Goal: Answer question/provide support: Share knowledge or assist other users

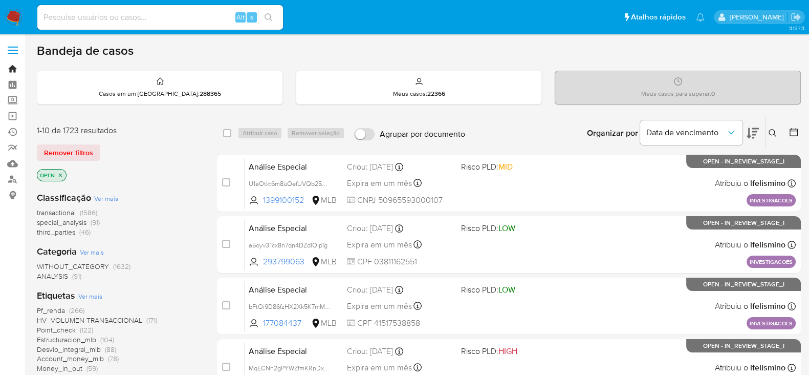
click at [14, 69] on link "Bandeja" at bounding box center [61, 69] width 122 height 16
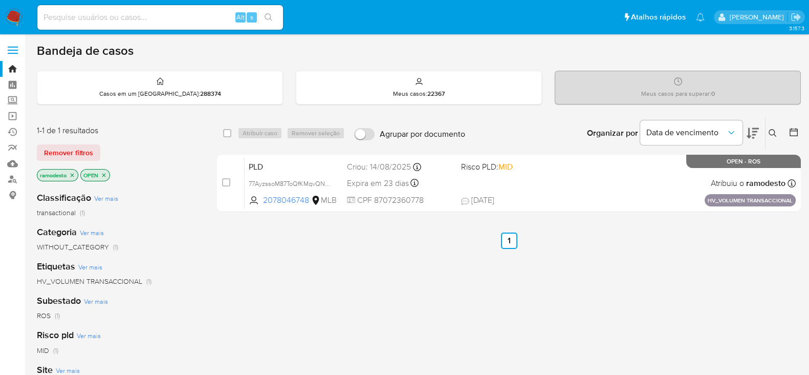
click at [70, 177] on p "ramodesto" at bounding box center [57, 174] width 40 height 11
click at [72, 170] on p "ramodesto" at bounding box center [57, 174] width 40 height 11
click at [70, 174] on icon "close-filter" at bounding box center [72, 175] width 6 height 6
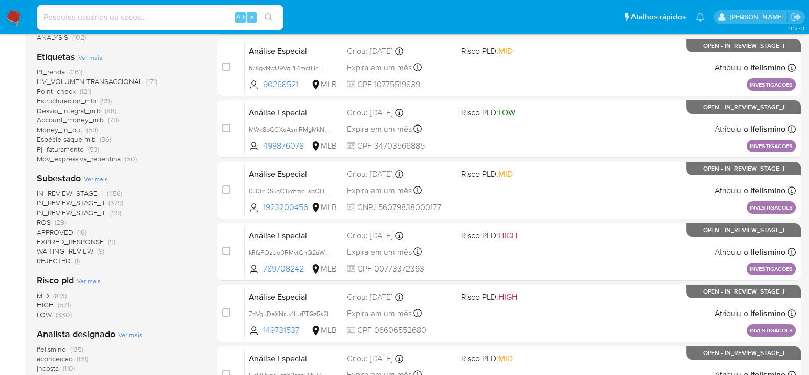
scroll to position [255, 0]
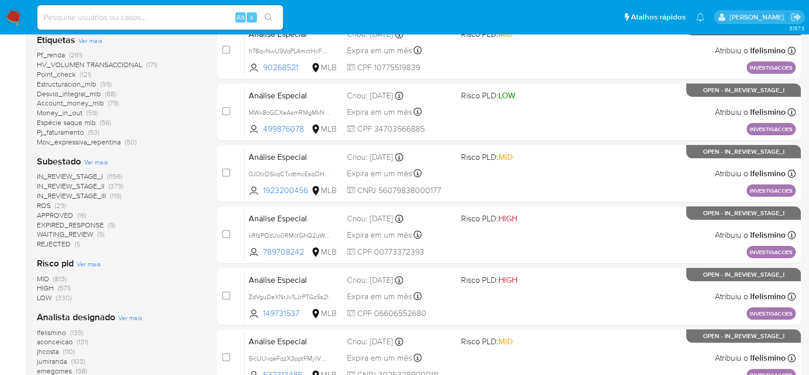
click at [46, 205] on span "ROS" at bounding box center [44, 205] width 14 height 10
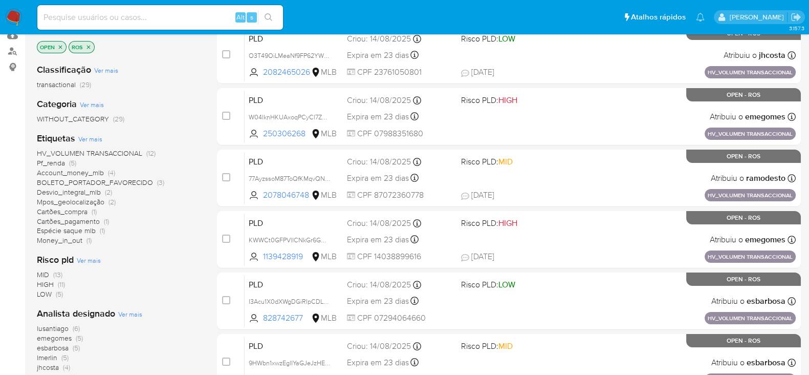
scroll to position [63, 0]
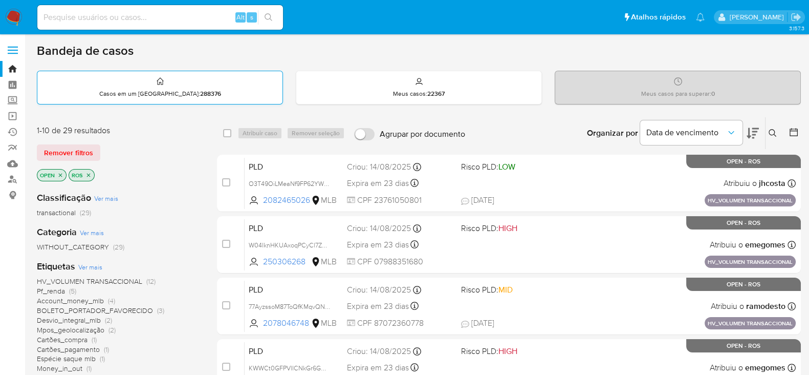
scroll to position [63, 0]
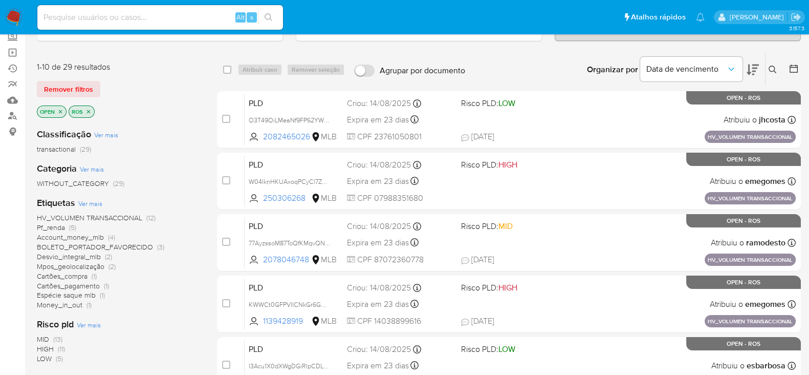
click at [59, 226] on span "Pf_renda" at bounding box center [51, 227] width 28 height 10
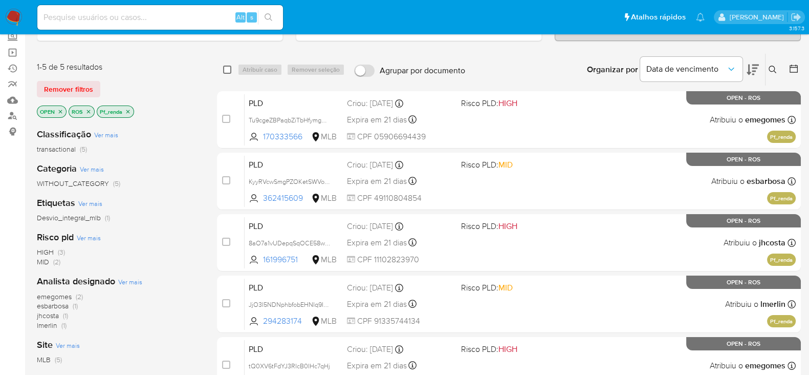
click at [224, 70] on input "checkbox" at bounding box center [227, 69] width 8 height 8
checkbox input "true"
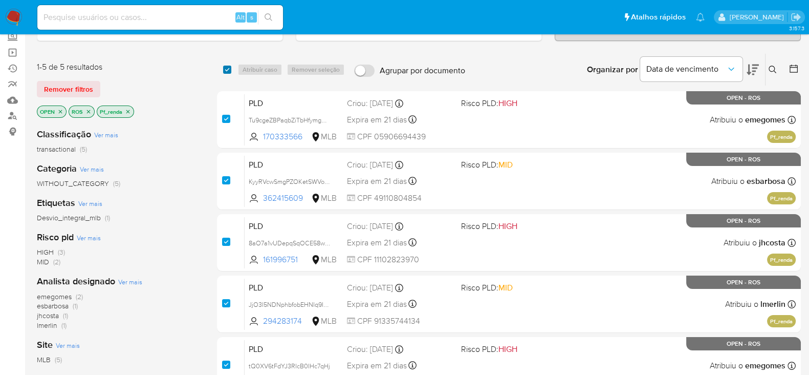
checkbox input "true"
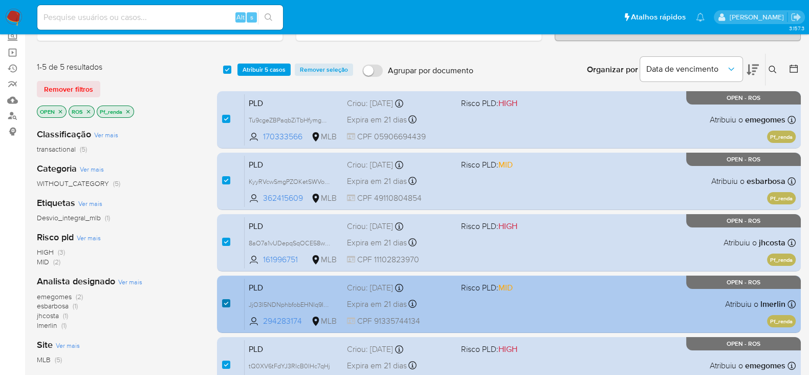
click at [226, 299] on input "checkbox" at bounding box center [226, 303] width 8 height 8
checkbox input "false"
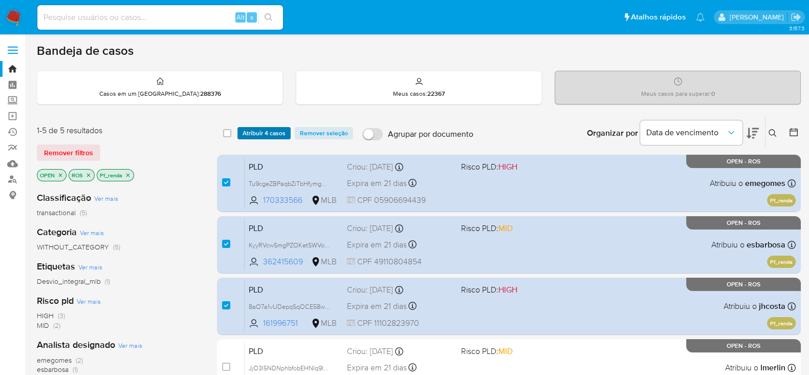
click at [261, 132] on span "Atribuir 4 casos" at bounding box center [264, 133] width 43 height 10
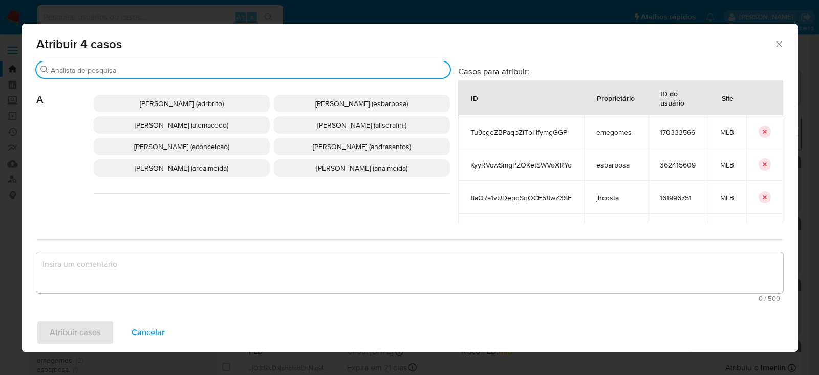
click at [98, 67] on input "Procurar" at bounding box center [248, 69] width 395 height 9
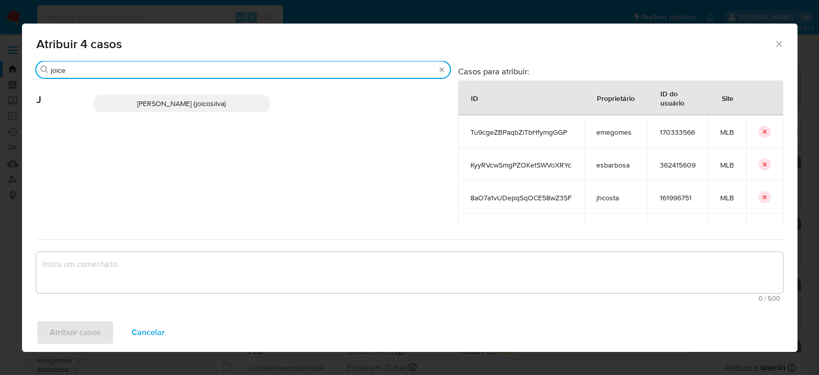
type input "joice"
drag, startPoint x: 135, startPoint y: 102, endPoint x: 144, endPoint y: 220, distance: 117.5
click at [137, 105] on span "[PERSON_NAME] (joicosilva)" at bounding box center [181, 103] width 89 height 10
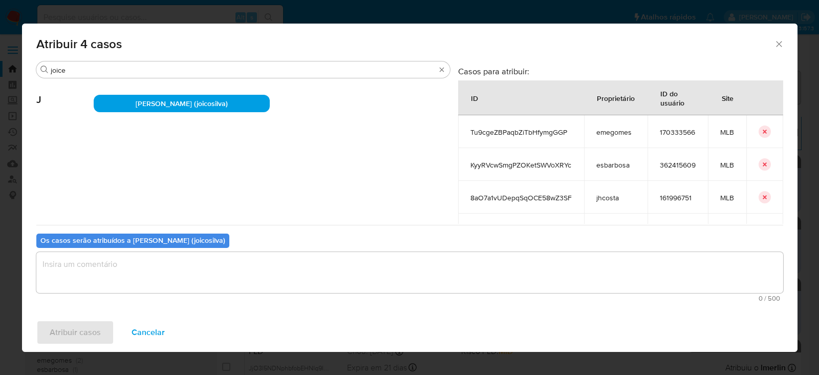
click at [121, 281] on textarea "assign-modal" at bounding box center [409, 272] width 747 height 41
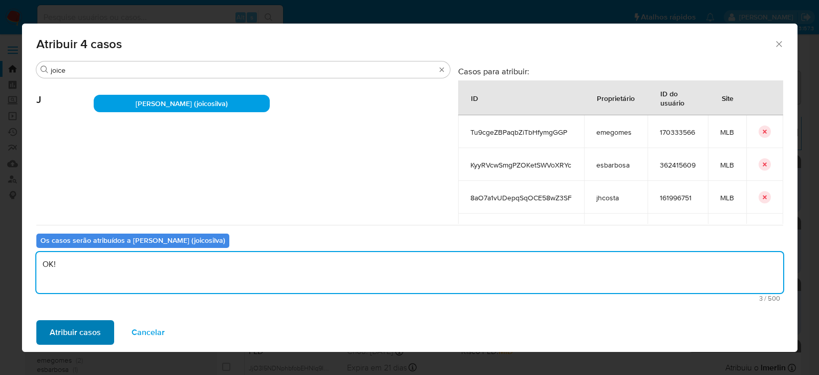
type textarea "OK!"
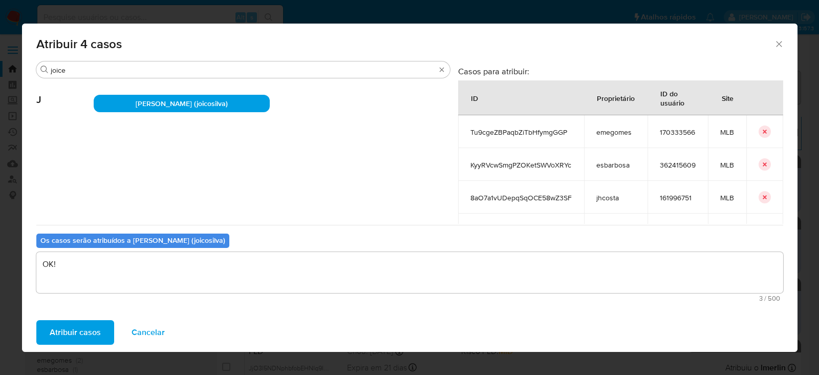
click at [73, 339] on span "Atribuir casos" at bounding box center [75, 332] width 51 height 23
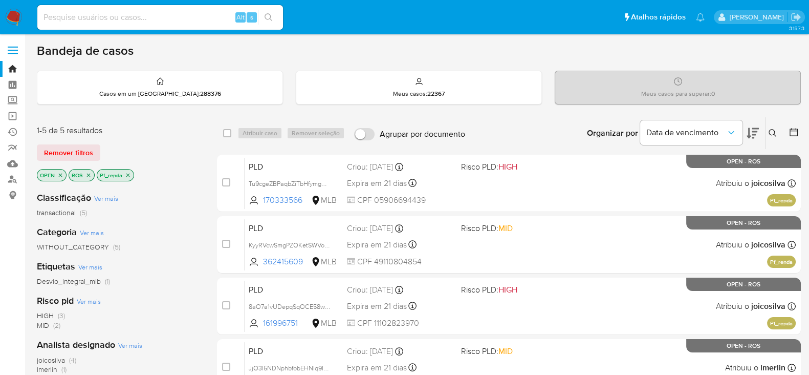
click at [127, 174] on icon "close-filter" at bounding box center [128, 175] width 6 height 6
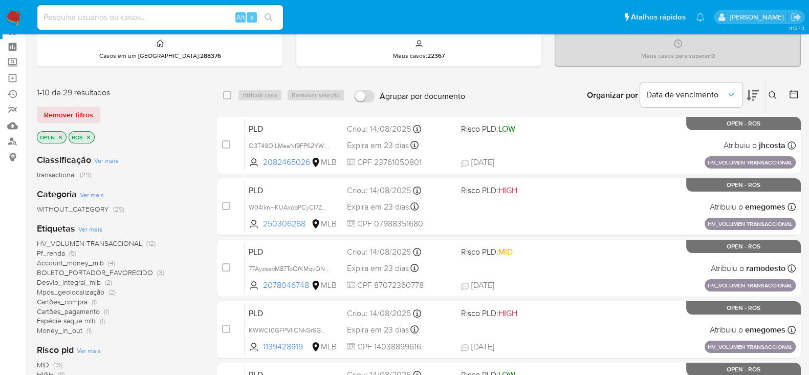
scroll to position [63, 0]
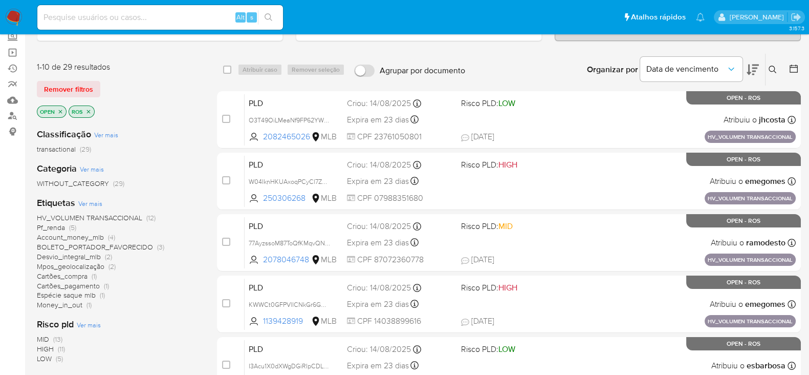
click at [55, 303] on span "Money_in_out" at bounding box center [60, 304] width 46 height 10
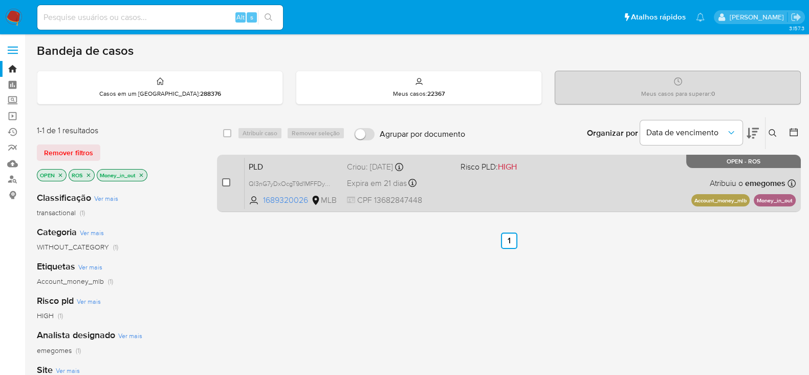
click at [229, 178] on input "checkbox" at bounding box center [226, 182] width 8 height 8
checkbox input "true"
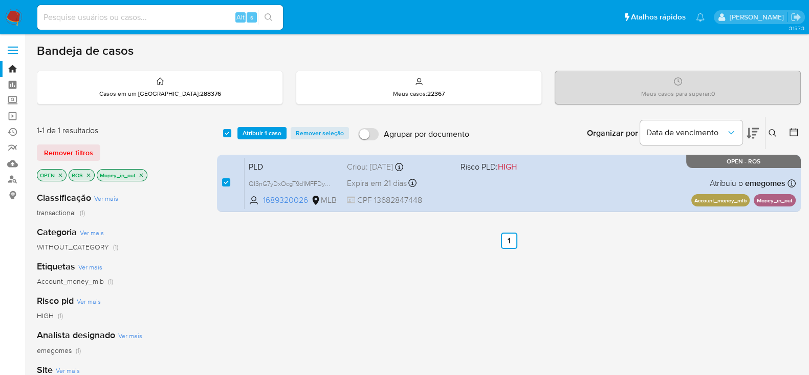
click at [141, 174] on icon "close-filter" at bounding box center [142, 175] width 4 height 4
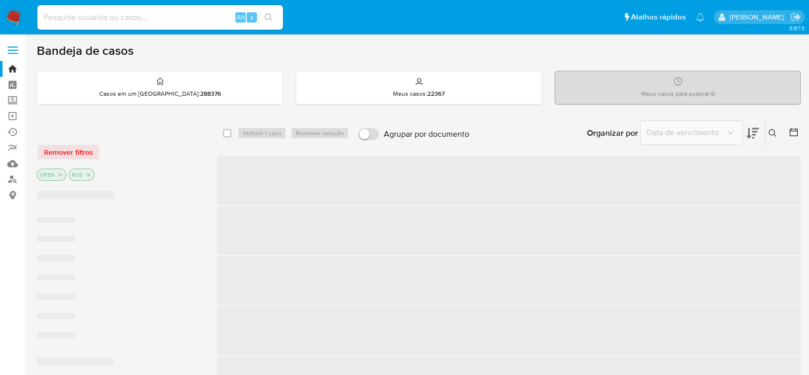
checkbox input "false"
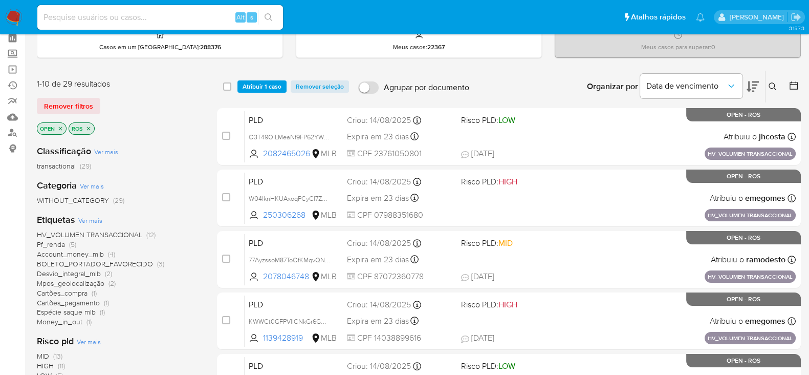
scroll to position [63, 0]
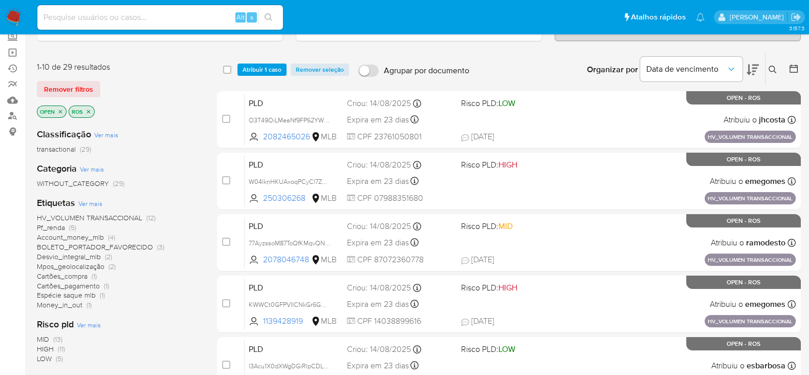
click at [82, 255] on span "Desvio_integral_mlb" at bounding box center [69, 256] width 64 height 10
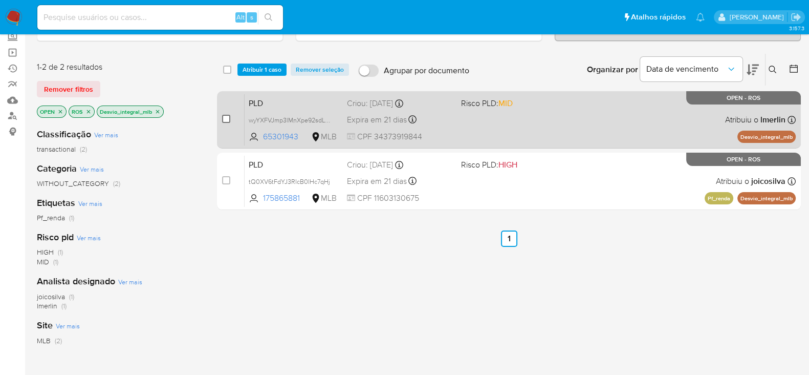
click at [225, 115] on input "checkbox" at bounding box center [226, 119] width 8 height 8
checkbox input "true"
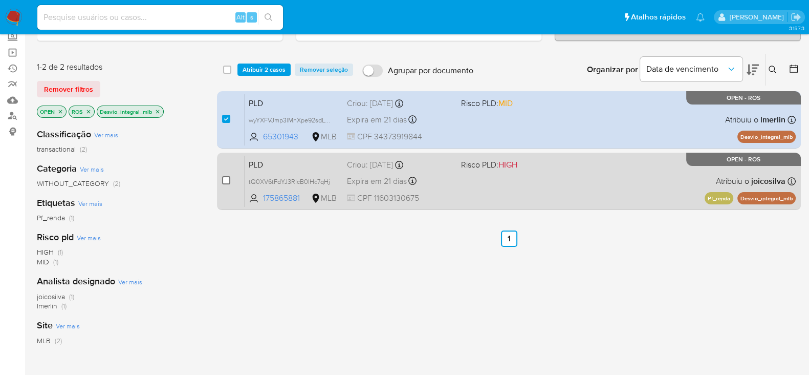
click at [228, 176] on input "checkbox" at bounding box center [226, 180] width 8 height 8
checkbox input "true"
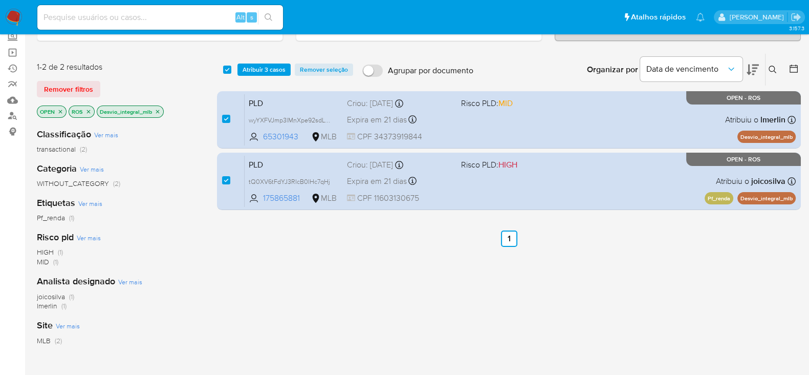
click at [156, 111] on icon "close-filter" at bounding box center [158, 111] width 6 height 6
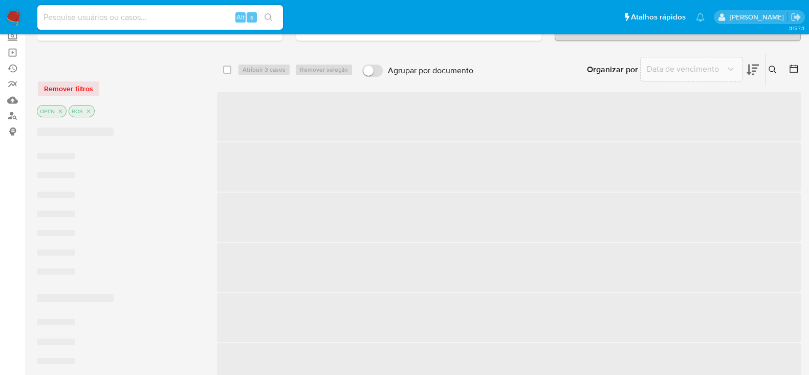
checkbox input "false"
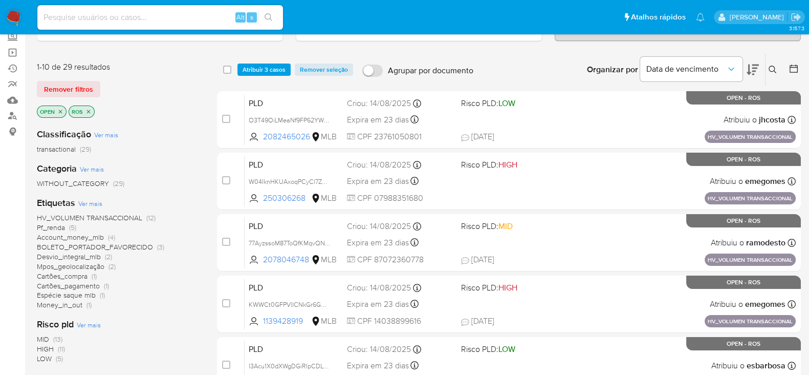
click at [73, 264] on span "Mpos_geolocalização" at bounding box center [71, 266] width 68 height 10
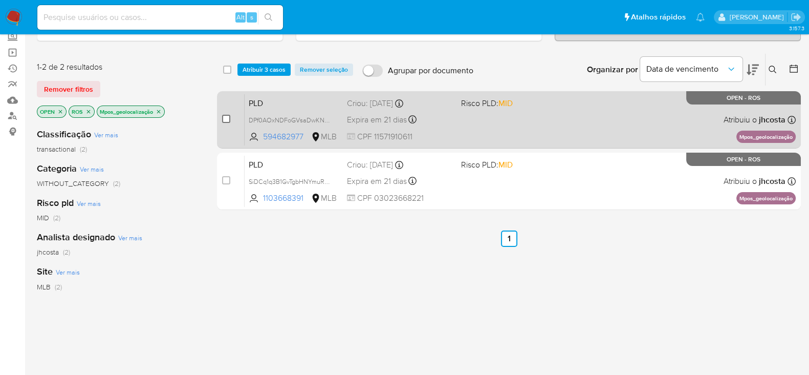
click at [227, 115] on input "checkbox" at bounding box center [226, 119] width 8 height 8
checkbox input "true"
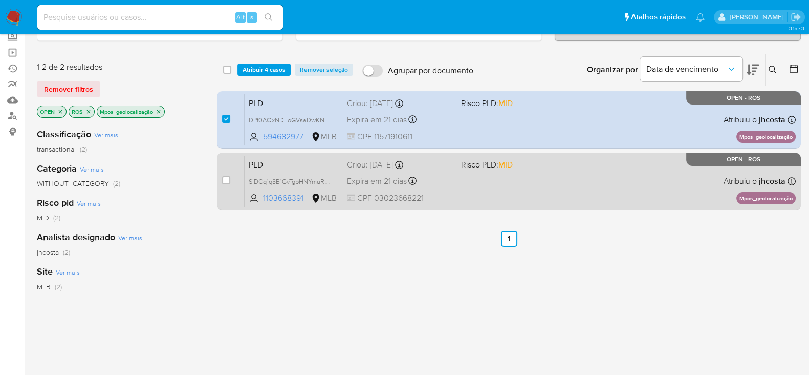
click at [229, 175] on div "case-item-checkbox" at bounding box center [226, 180] width 8 height 10
click at [227, 178] on input "checkbox" at bounding box center [226, 180] width 8 height 8
checkbox input "true"
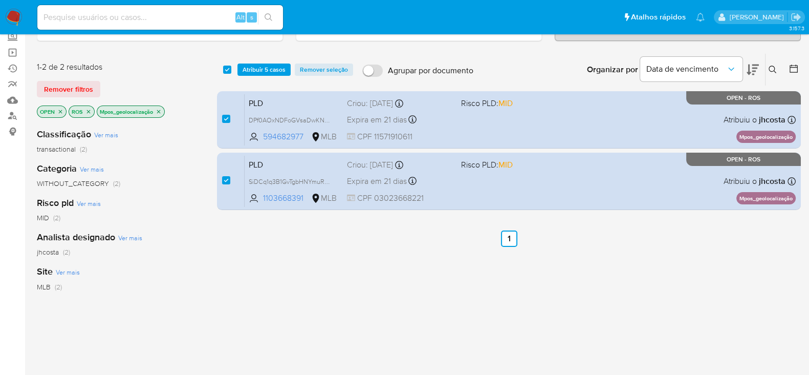
click at [160, 108] on icon "close-filter" at bounding box center [159, 111] width 6 height 6
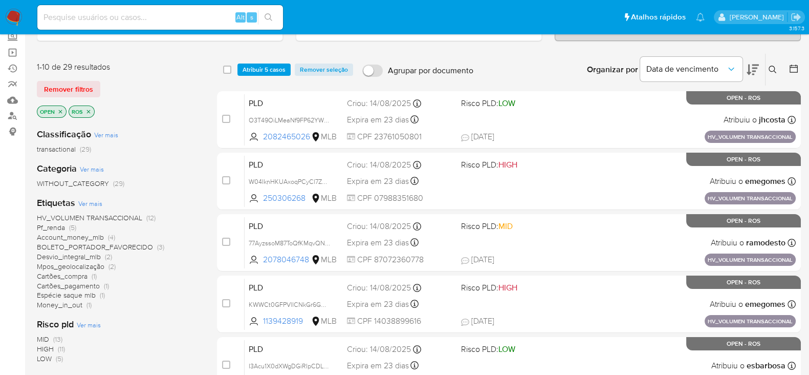
click at [107, 219] on span "HV_VOLUMEN TRANSACCIONAL" at bounding box center [89, 217] width 105 height 10
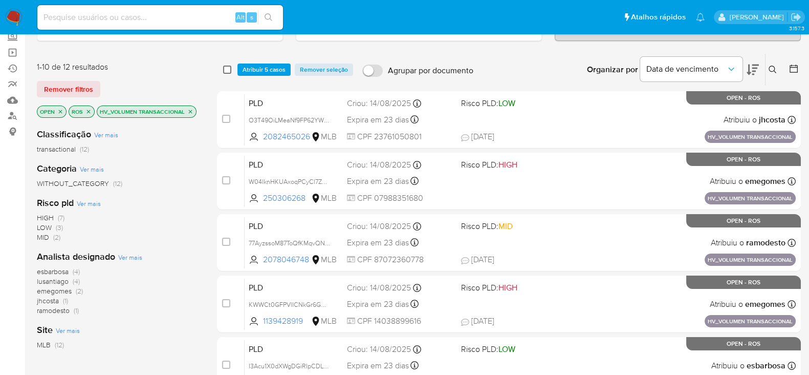
click at [225, 68] on input "checkbox" at bounding box center [227, 69] width 8 height 8
checkbox input "true"
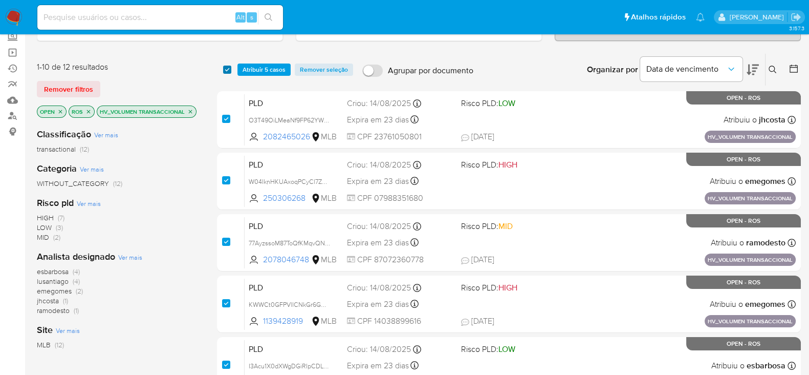
checkbox input "true"
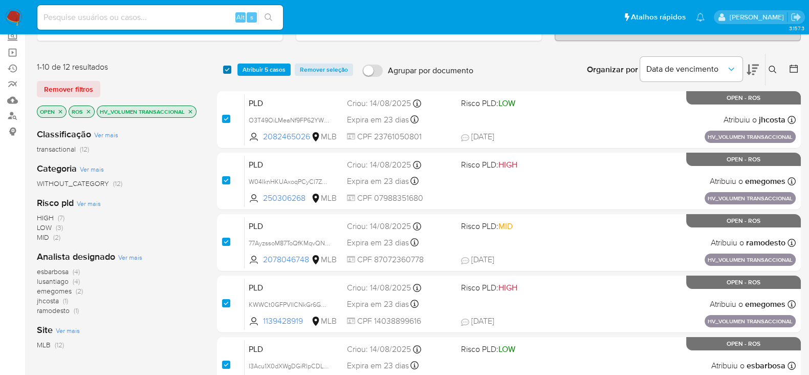
checkbox input "true"
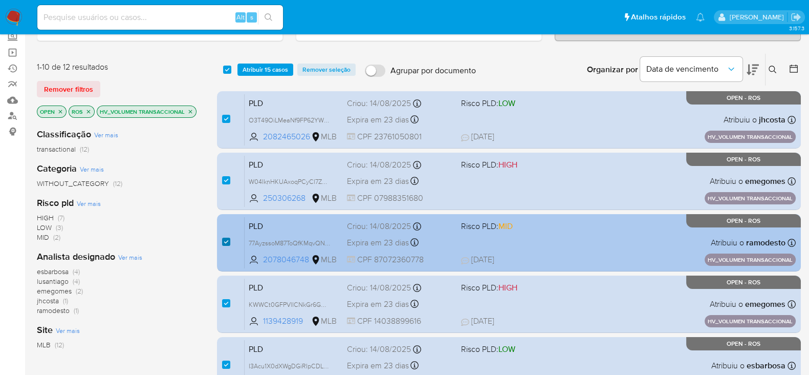
click at [227, 237] on input "checkbox" at bounding box center [226, 241] width 8 height 8
checkbox input "false"
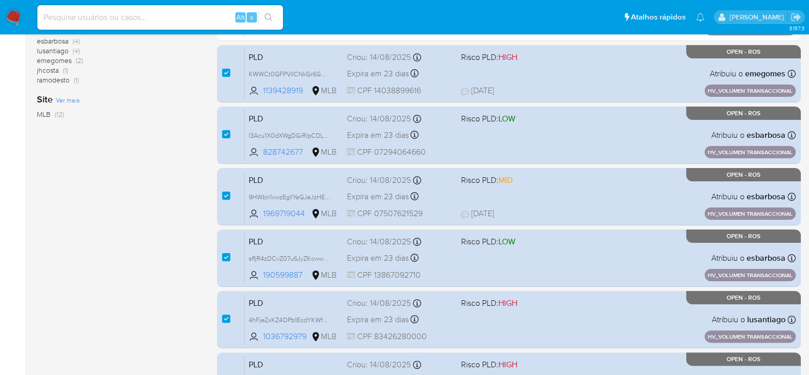
scroll to position [320, 0]
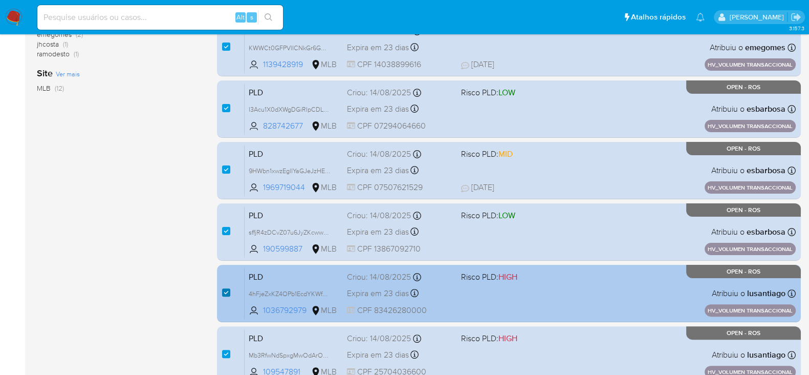
click at [225, 288] on input "checkbox" at bounding box center [226, 292] width 8 height 8
checkbox input "false"
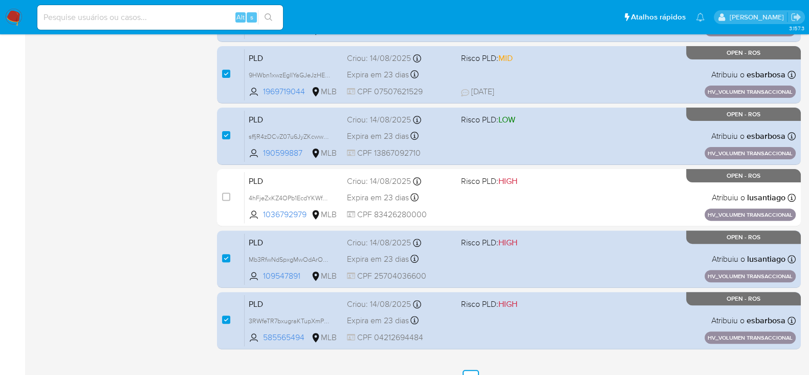
scroll to position [432, 0]
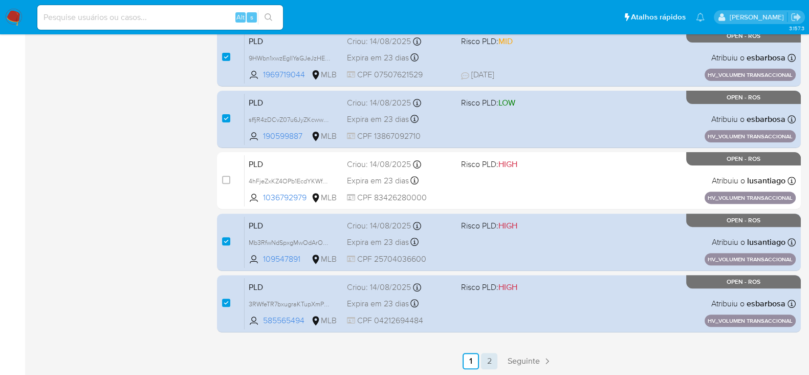
click at [491, 358] on link "2" at bounding box center [489, 361] width 16 height 16
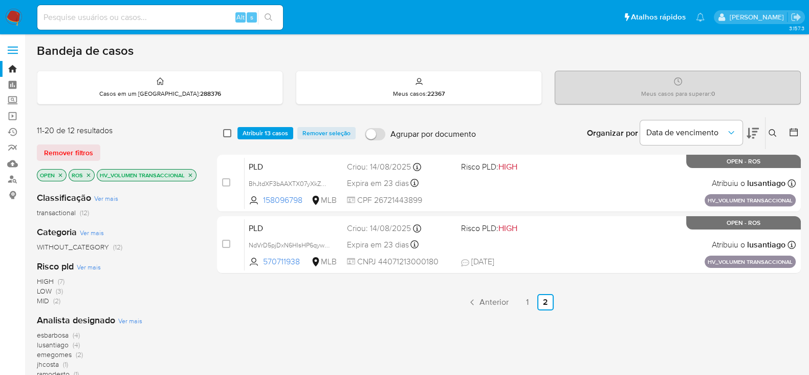
click at [228, 132] on input "checkbox" at bounding box center [227, 133] width 8 height 8
checkbox input "true"
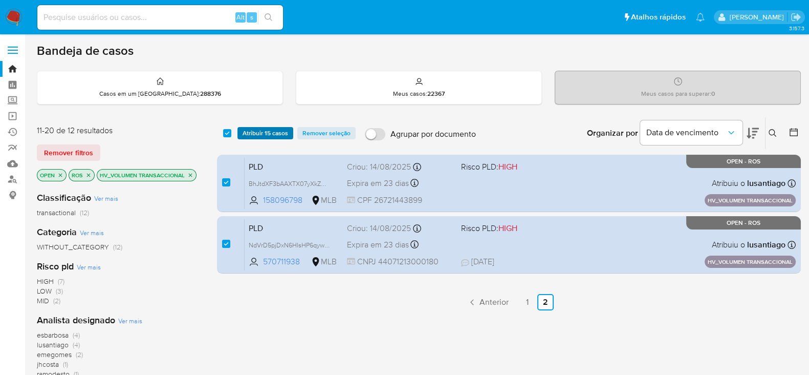
click at [264, 134] on span "Atribuir 15 casos" at bounding box center [266, 133] width 46 height 10
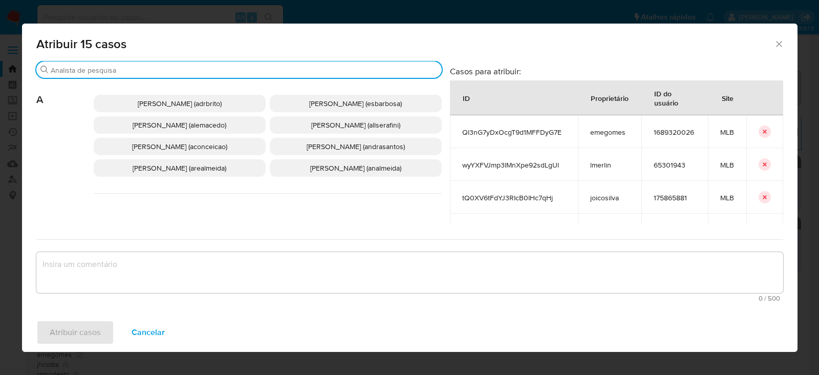
click at [77, 65] on input "Procurar" at bounding box center [244, 69] width 387 height 9
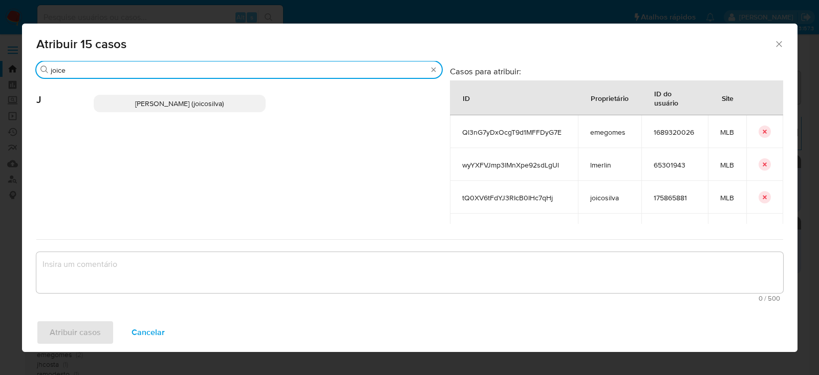
type input "joice"
click at [135, 105] on span "[PERSON_NAME] (joicosilva)" at bounding box center [179, 103] width 89 height 10
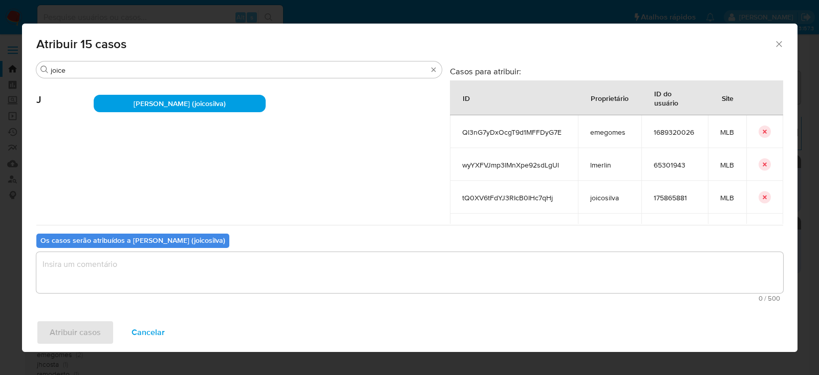
drag, startPoint x: 84, startPoint y: 273, endPoint x: 100, endPoint y: 261, distance: 19.9
click at [93, 266] on textarea "assign-modal" at bounding box center [409, 272] width 747 height 41
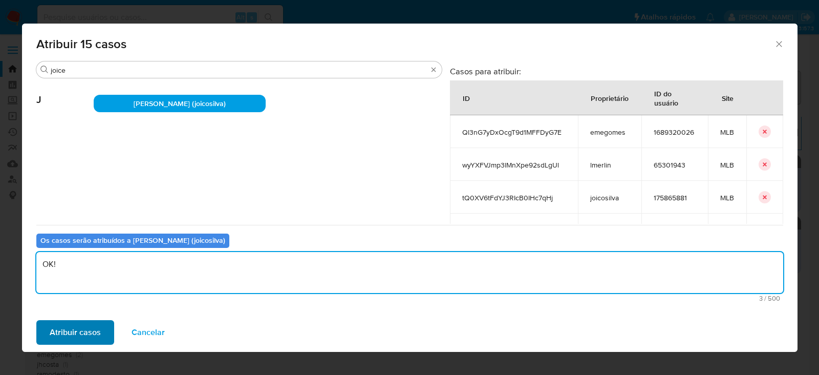
type textarea "OK!"
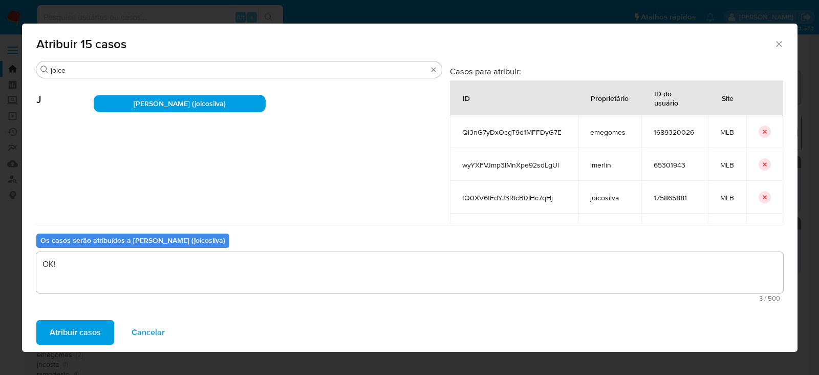
click at [92, 335] on span "Atribuir casos" at bounding box center [75, 332] width 51 height 23
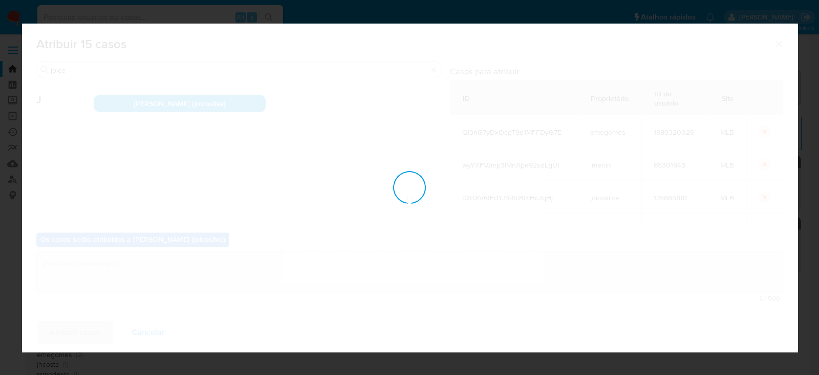
checkbox input "false"
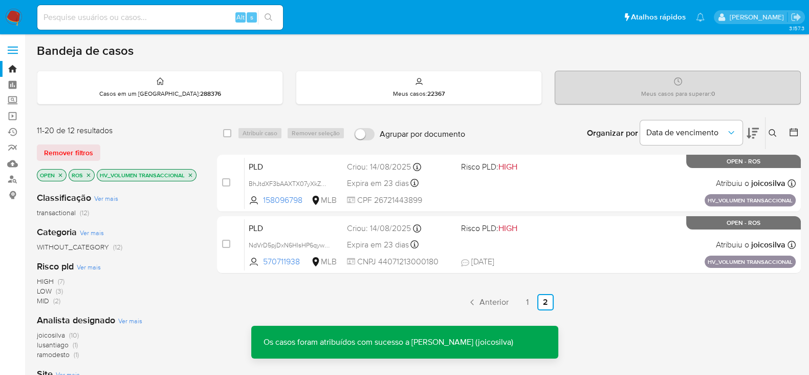
click at [189, 175] on icon "close-filter" at bounding box center [191, 175] width 4 height 4
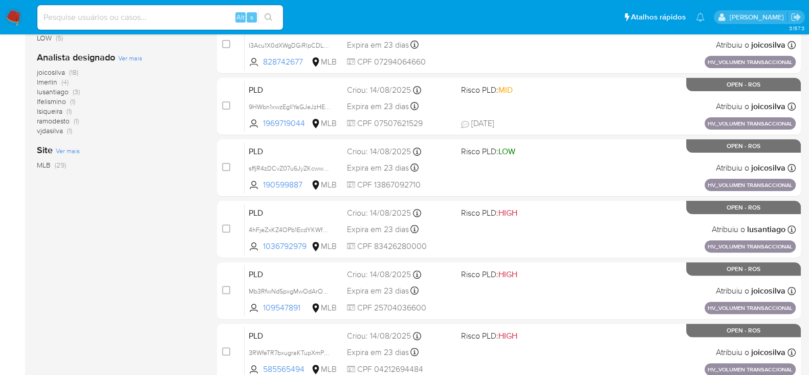
scroll to position [255, 0]
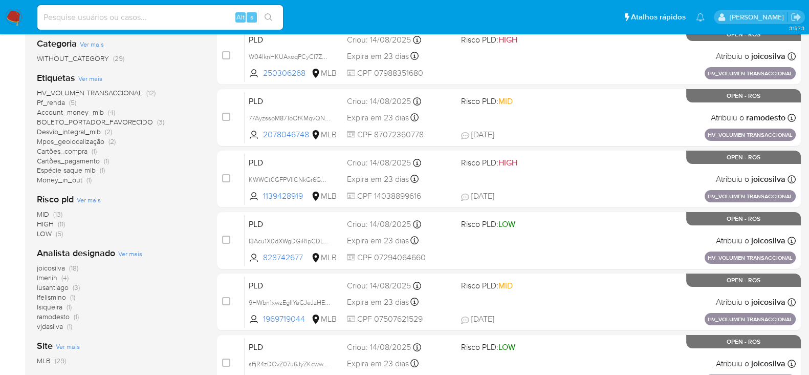
scroll to position [192, 0]
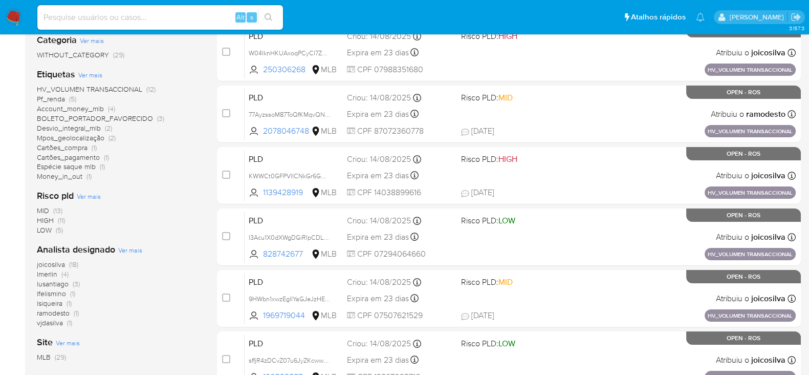
click at [47, 274] on span "lmerlin" at bounding box center [47, 274] width 20 height 10
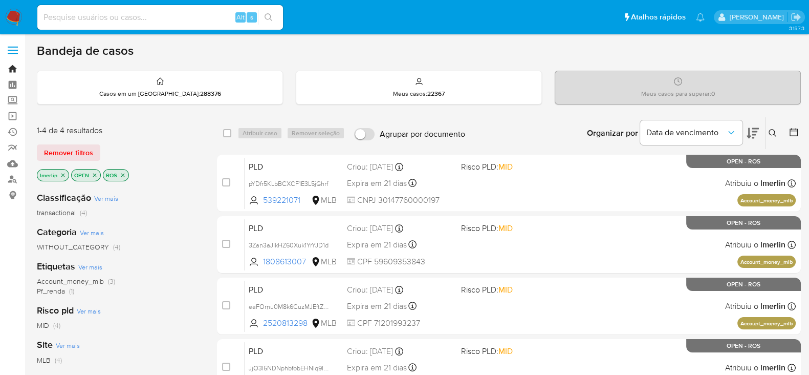
click at [11, 66] on link "Bandeja" at bounding box center [61, 69] width 122 height 16
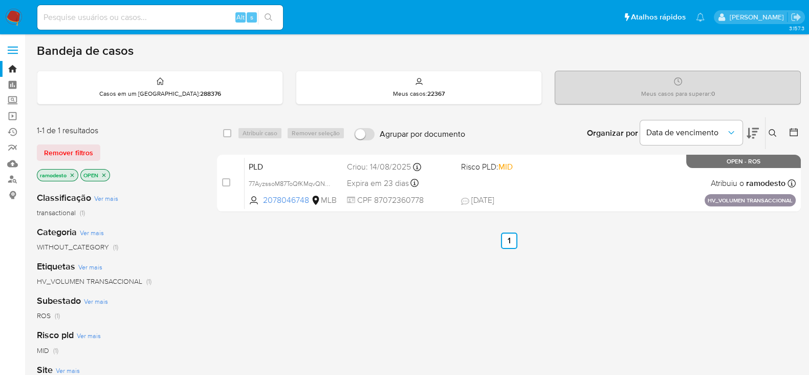
click at [73, 173] on icon "close-filter" at bounding box center [73, 175] width 4 height 4
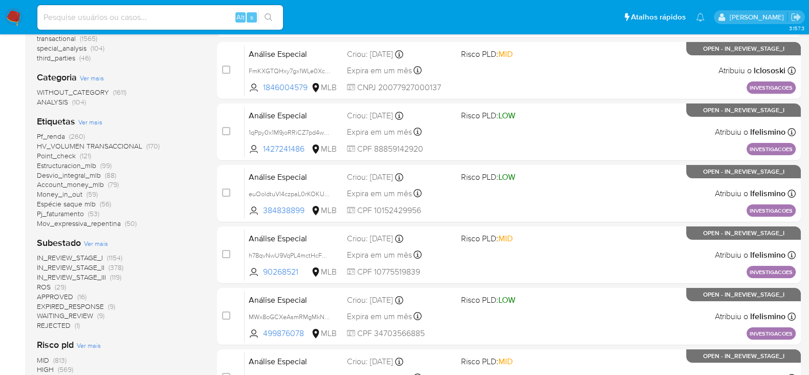
scroll to position [192, 0]
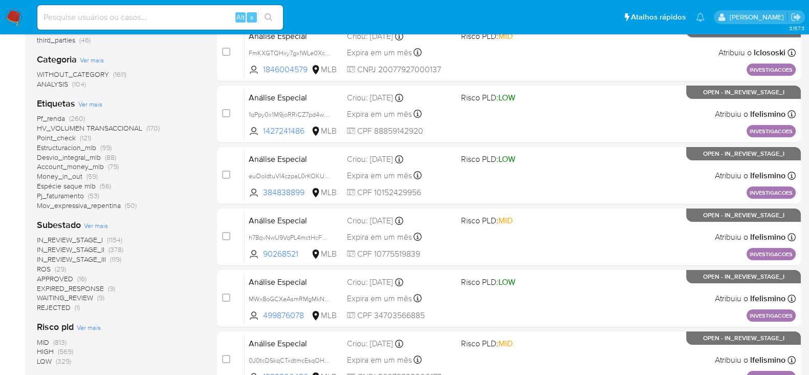
click at [42, 269] on span "ROS" at bounding box center [44, 269] width 14 height 10
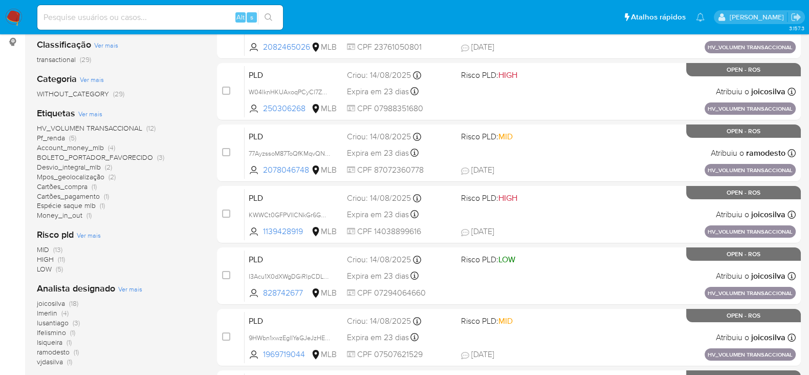
scroll to position [192, 0]
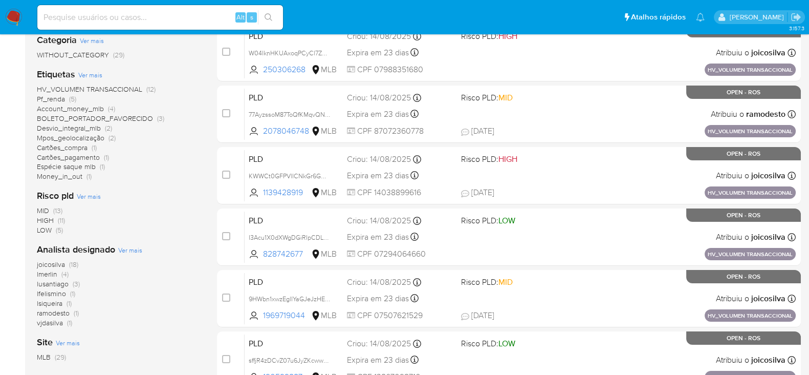
click at [53, 262] on span "joicosilva" at bounding box center [51, 264] width 28 height 10
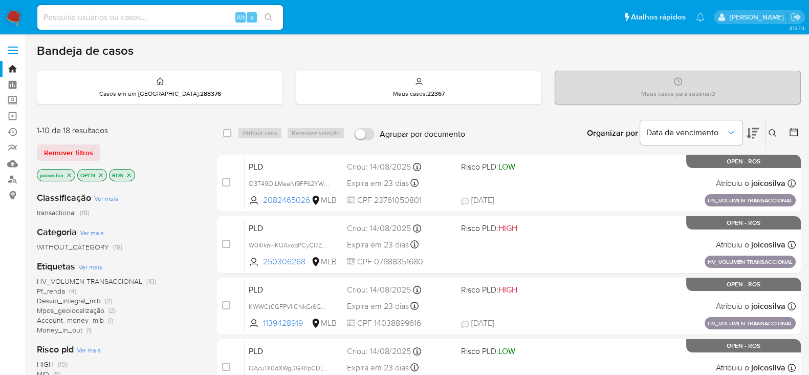
click at [114, 280] on span "HV_VOLUMEN TRANSACCIONAL" at bounding box center [89, 281] width 105 height 10
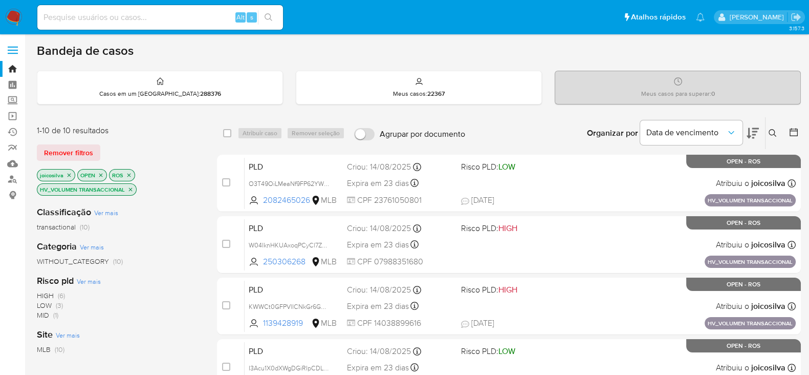
click at [129, 188] on icon "close-filter" at bounding box center [130, 189] width 6 height 6
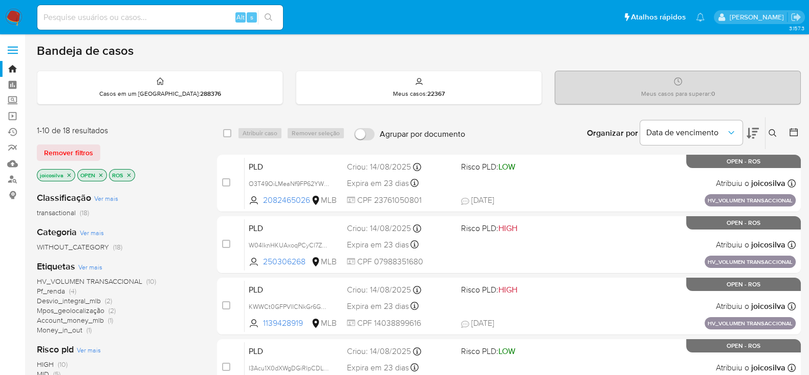
click at [69, 174] on icon "close-filter" at bounding box center [70, 175] width 4 height 4
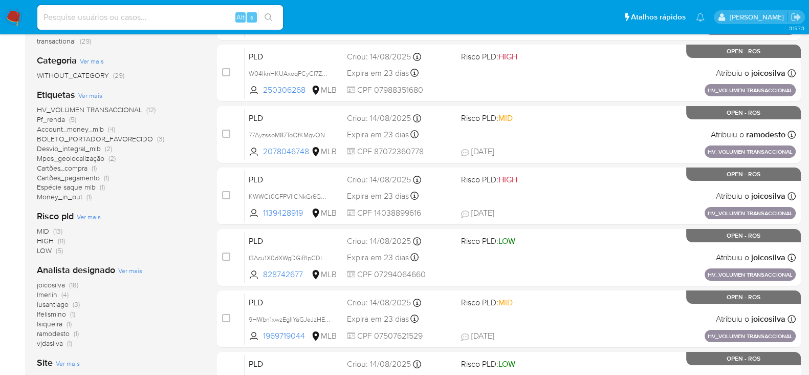
scroll to position [192, 0]
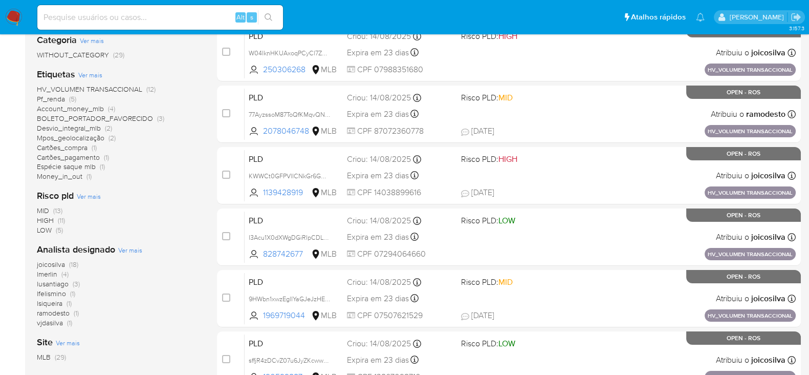
click at [53, 284] on span "lusantiago" at bounding box center [53, 283] width 32 height 10
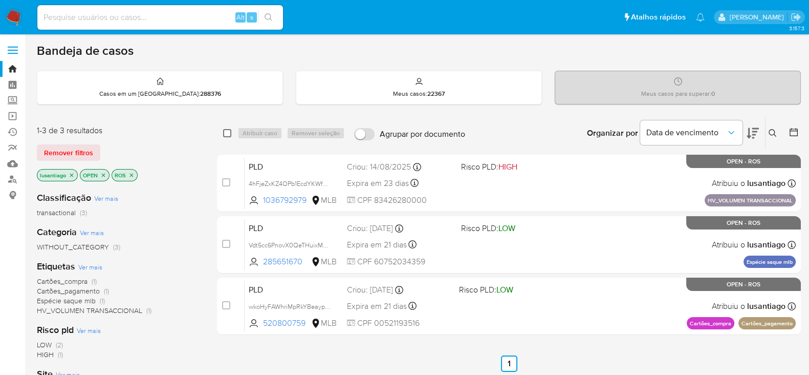
click at [228, 134] on input "checkbox" at bounding box center [227, 133] width 8 height 8
checkbox input "true"
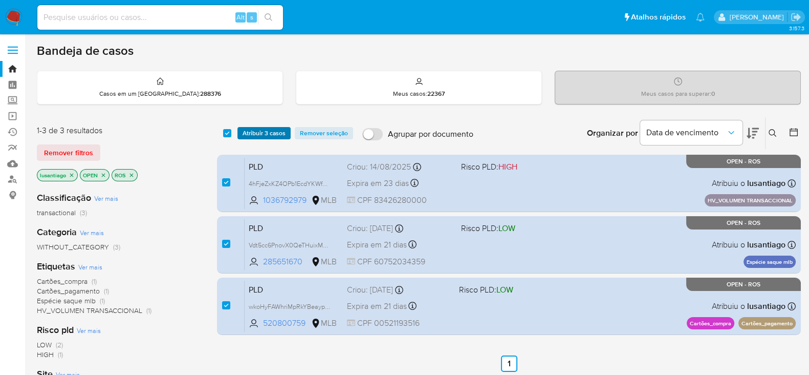
click at [270, 128] on span "Atribuir 3 casos" at bounding box center [264, 133] width 43 height 10
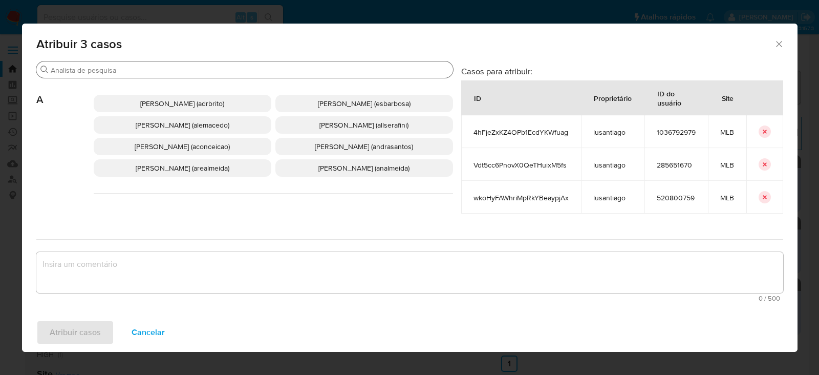
click at [111, 75] on div "Procurar" at bounding box center [244, 69] width 417 height 16
click at [108, 72] on input "Procurar" at bounding box center [250, 69] width 398 height 9
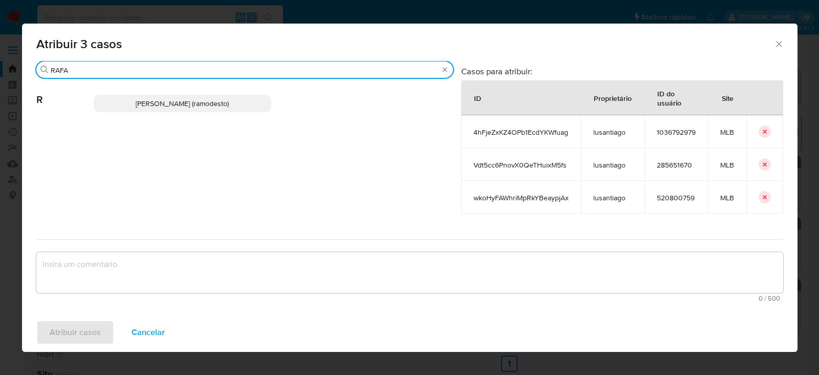
type input "RAFA"
click at [158, 101] on span "[PERSON_NAME] (ramodesto)" at bounding box center [182, 103] width 93 height 10
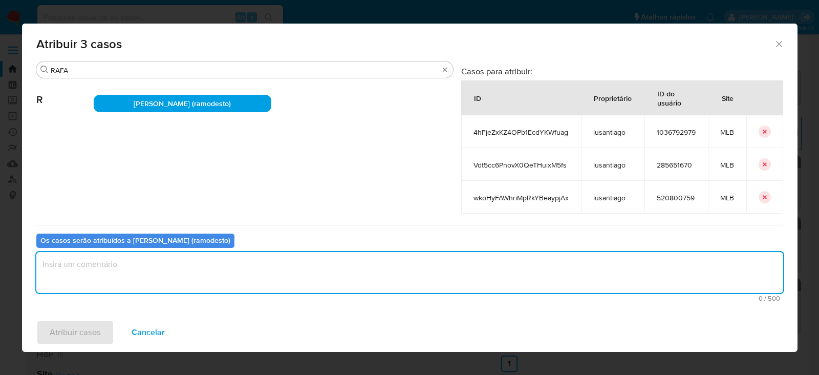
drag, startPoint x: 130, startPoint y: 279, endPoint x: 129, endPoint y: 271, distance: 7.7
click at [129, 271] on textarea "assign-modal" at bounding box center [409, 272] width 747 height 41
type textarea "OK!"
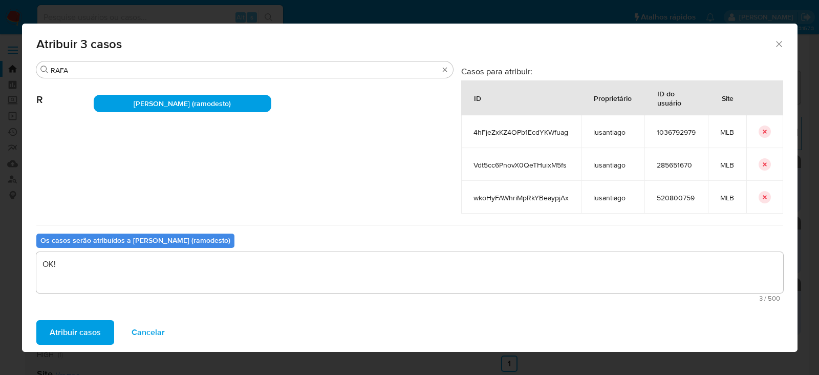
click at [93, 331] on span "Atribuir casos" at bounding box center [75, 332] width 51 height 23
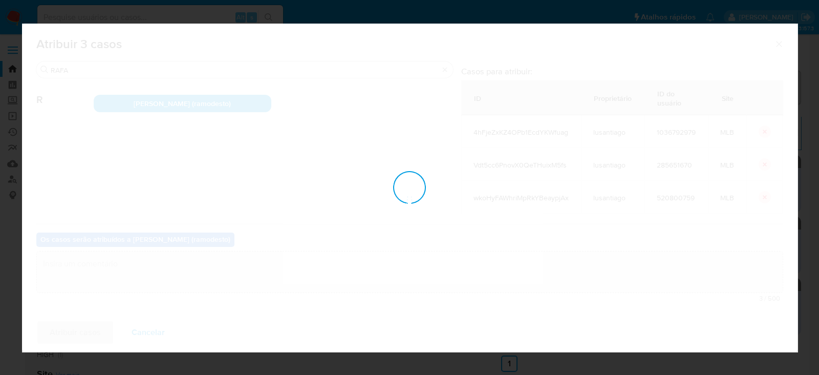
checkbox input "false"
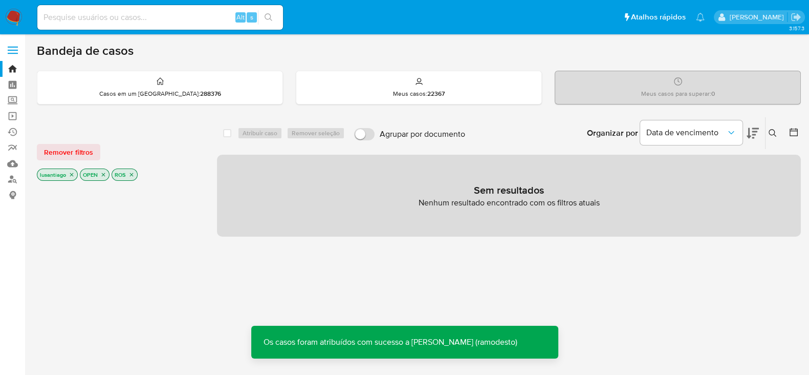
click at [71, 174] on icon "close-filter" at bounding box center [72, 174] width 6 height 6
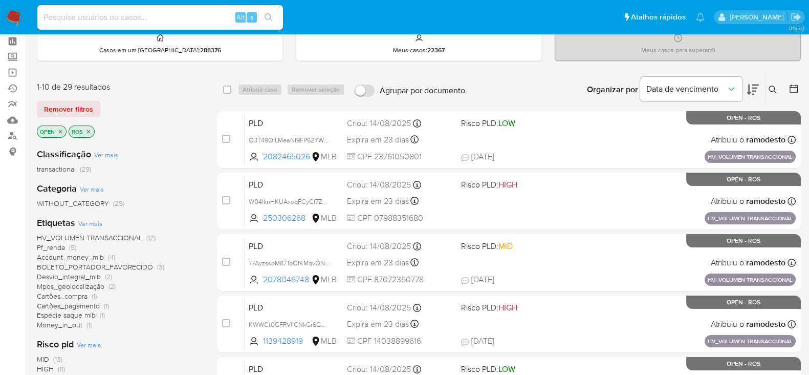
scroll to position [63, 0]
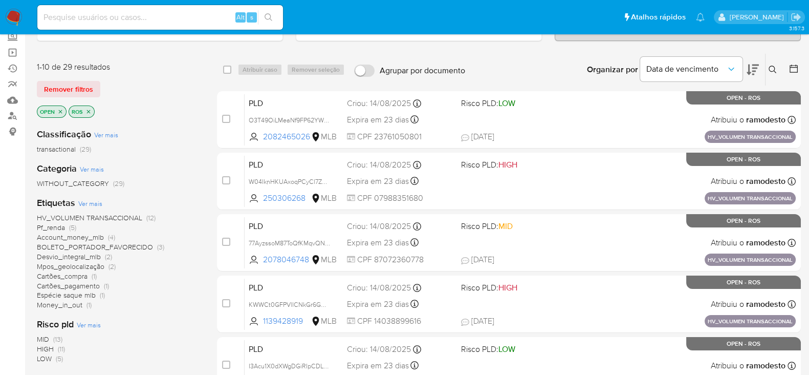
click at [54, 226] on span "Pf_renda" at bounding box center [51, 227] width 28 height 10
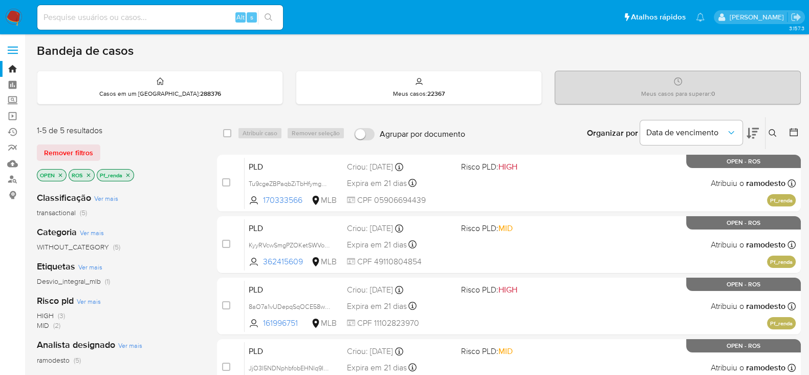
click at [129, 174] on icon "close-filter" at bounding box center [128, 175] width 6 height 6
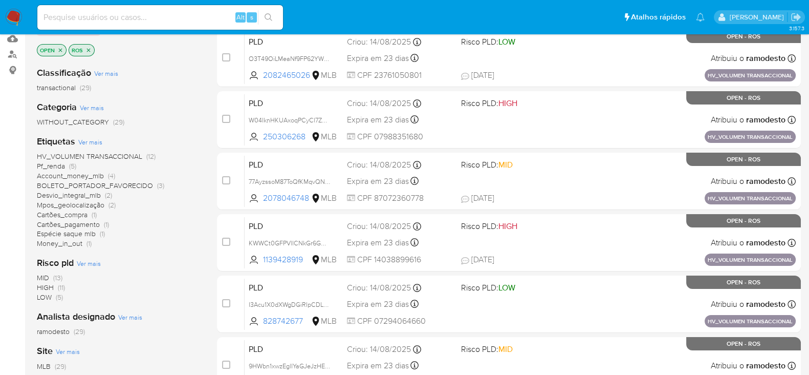
scroll to position [127, 0]
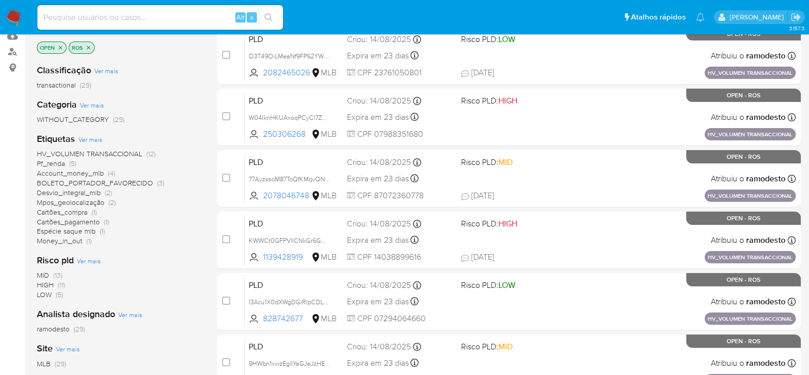
click at [61, 328] on span "ramodesto" at bounding box center [53, 328] width 33 height 10
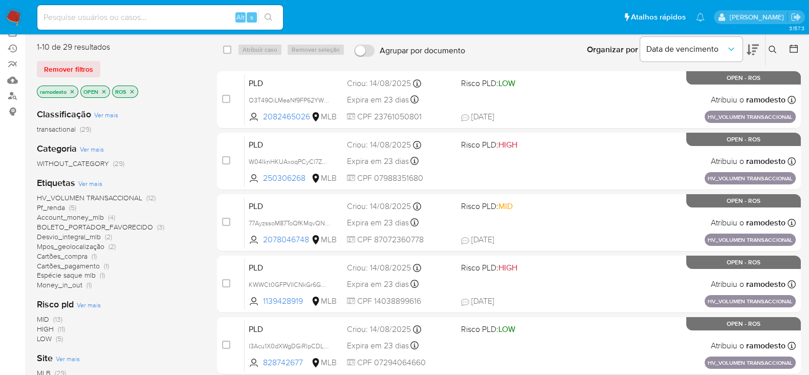
scroll to position [63, 0]
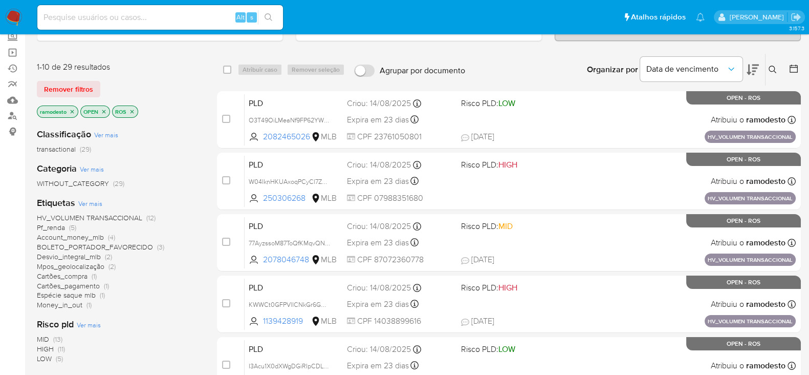
click at [55, 227] on span "Pf_renda" at bounding box center [51, 227] width 28 height 10
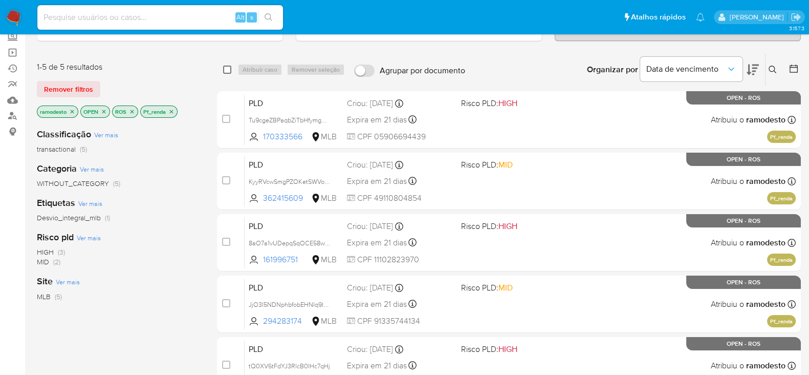
click at [228, 68] on input "checkbox" at bounding box center [227, 69] width 8 height 8
checkbox input "true"
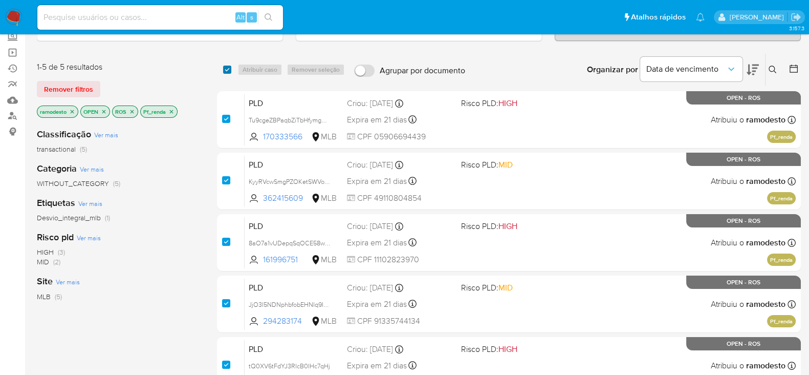
checkbox input "true"
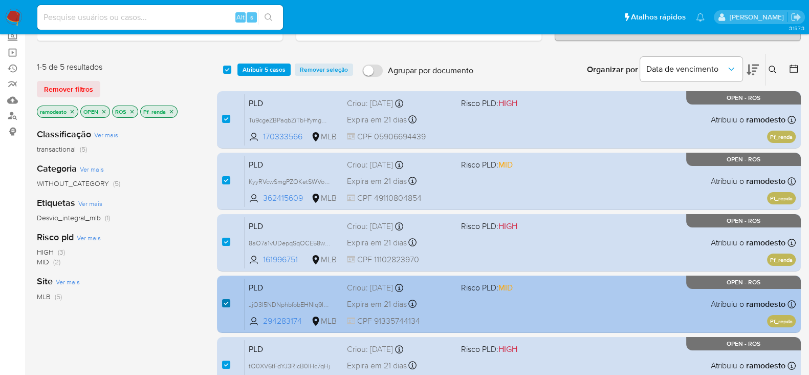
click at [223, 301] on input "checkbox" at bounding box center [226, 303] width 8 height 8
checkbox input "false"
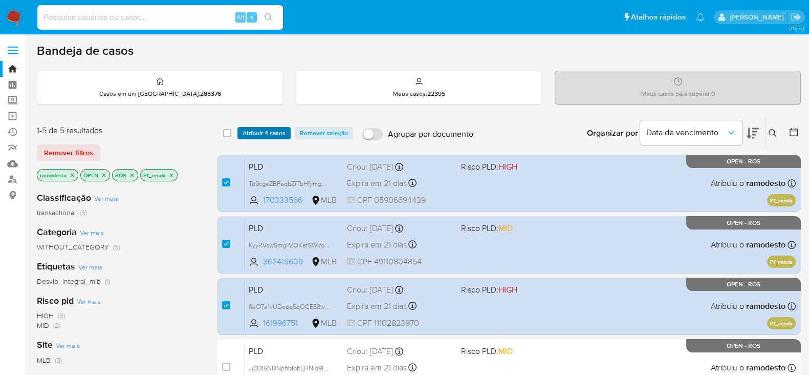
click at [261, 135] on span "Atribuir 4 casos" at bounding box center [264, 133] width 43 height 10
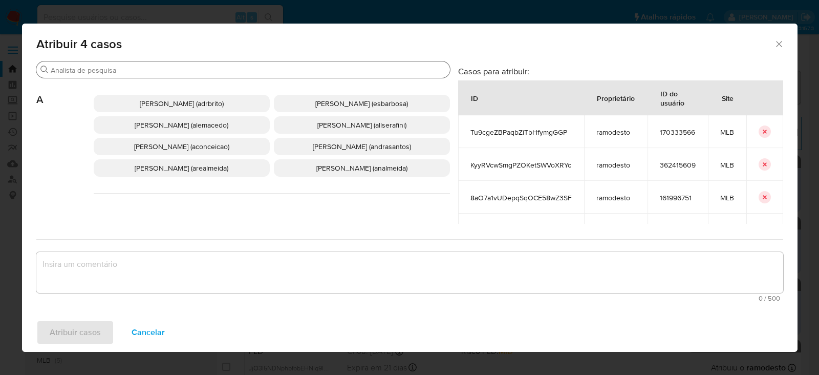
click at [117, 67] on input "Procurar" at bounding box center [248, 69] width 395 height 9
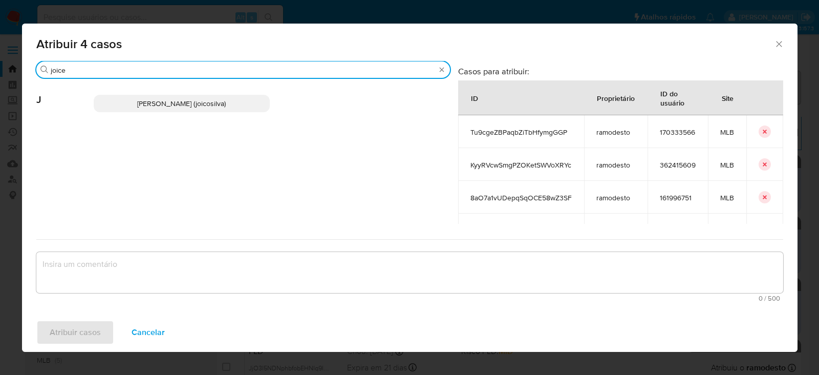
type input "joice"
click at [154, 106] on span "[PERSON_NAME] (joicosilva)" at bounding box center [181, 103] width 89 height 10
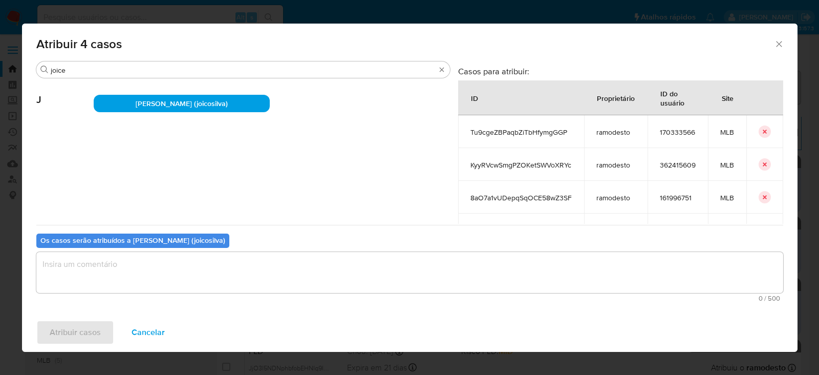
click at [146, 269] on textarea "assign-modal" at bounding box center [409, 272] width 747 height 41
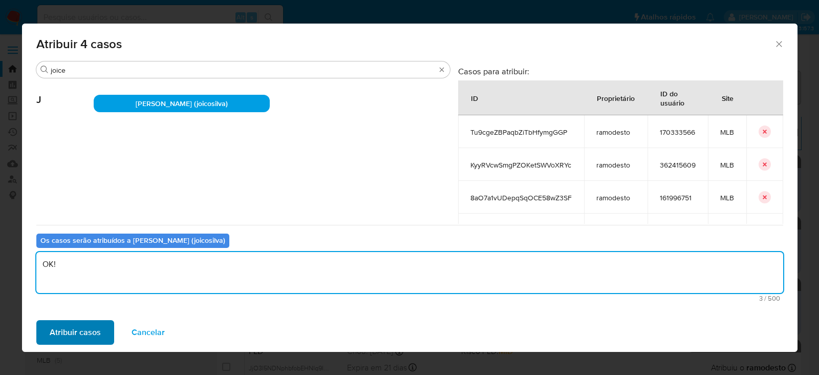
type textarea "OK!"
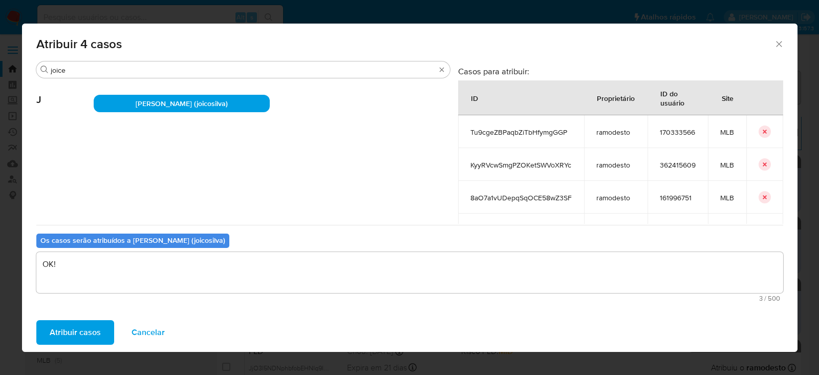
click at [81, 336] on span "Atribuir casos" at bounding box center [75, 332] width 51 height 23
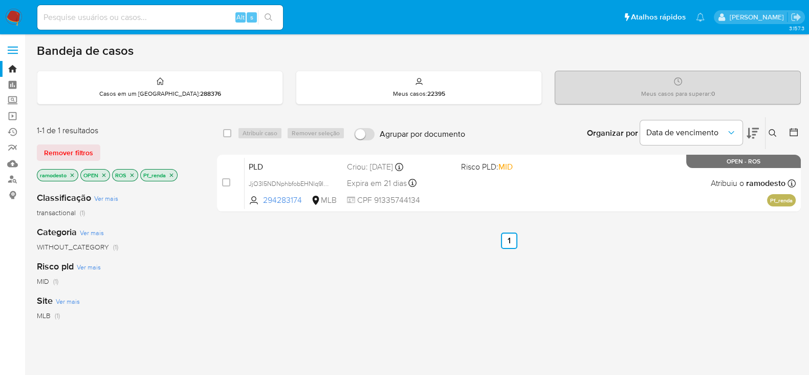
click at [173, 174] on icon "close-filter" at bounding box center [171, 175] width 6 height 6
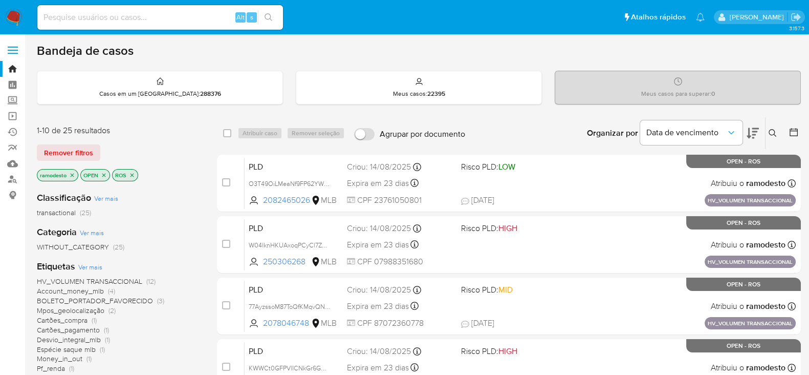
click at [92, 278] on span "HV_VOLUMEN TRANSACCIONAL" at bounding box center [89, 281] width 105 height 10
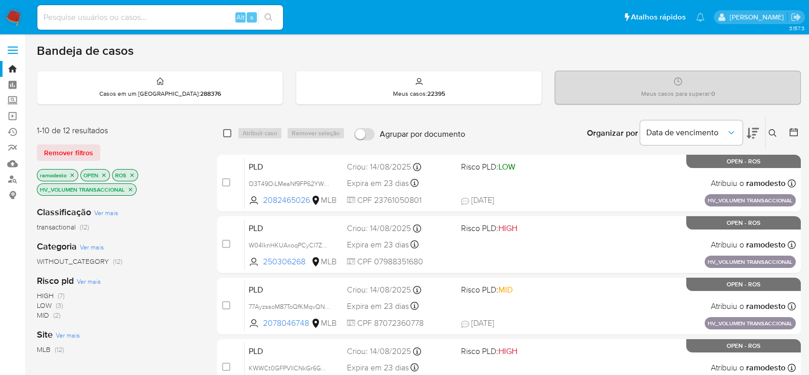
click at [228, 132] on input "checkbox" at bounding box center [227, 133] width 8 height 8
checkbox input "true"
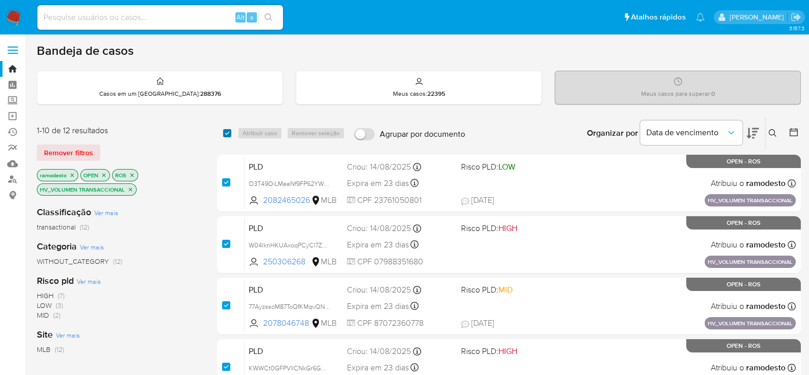
checkbox input "true"
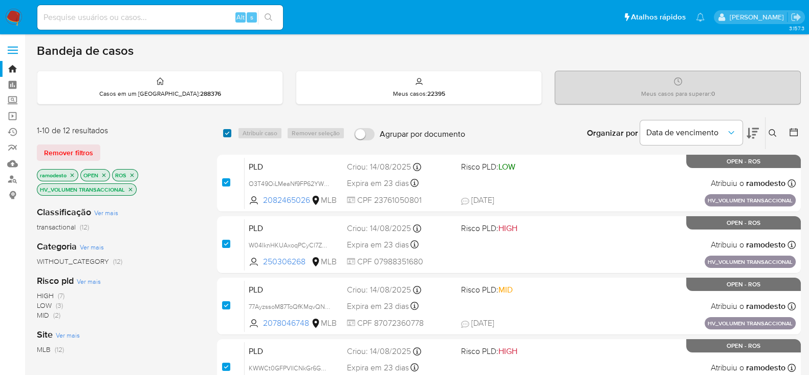
checkbox input "true"
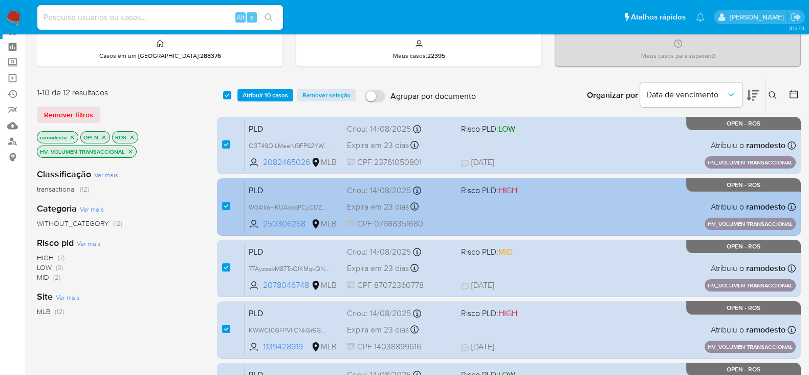
scroll to position [63, 0]
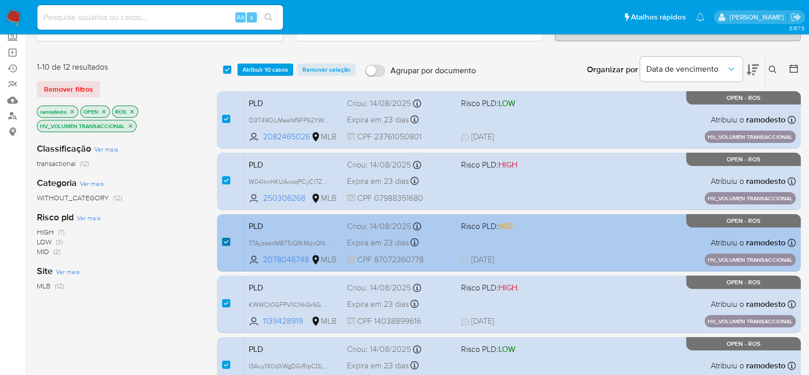
click at [228, 237] on input "checkbox" at bounding box center [226, 241] width 8 height 8
checkbox input "false"
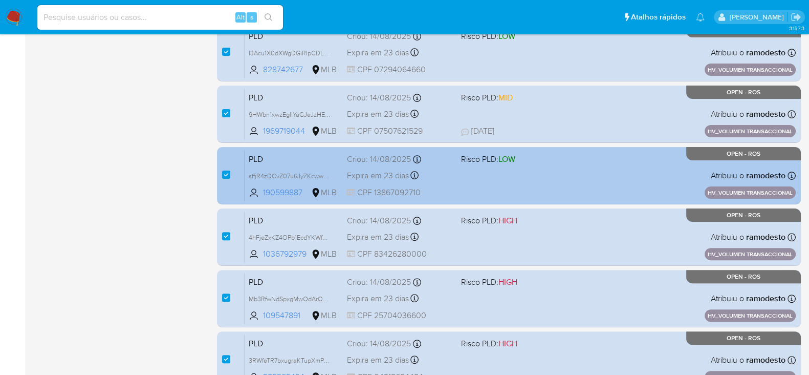
scroll to position [432, 0]
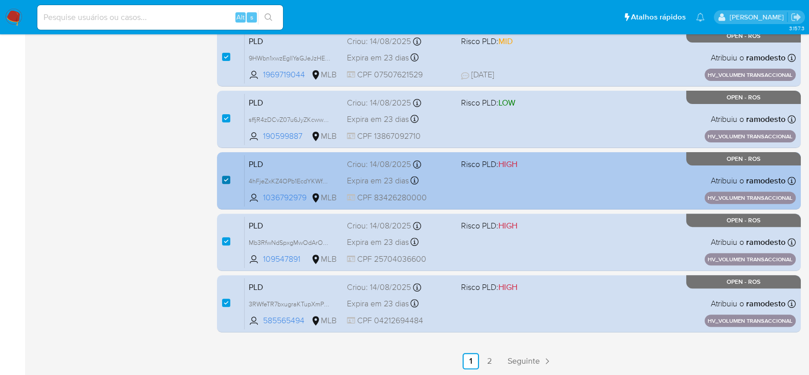
click at [225, 176] on input "checkbox" at bounding box center [226, 180] width 8 height 8
checkbox input "false"
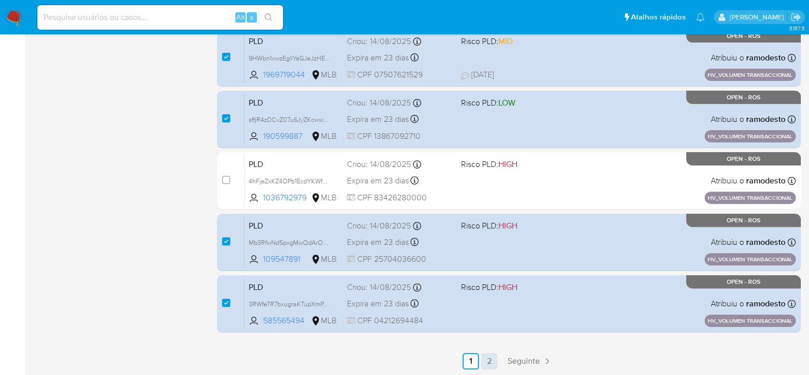
click at [491, 361] on link "2" at bounding box center [489, 361] width 16 height 16
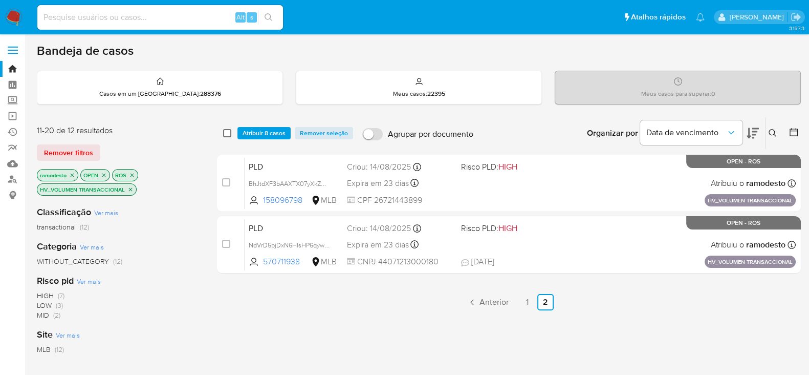
click at [227, 132] on input "checkbox" at bounding box center [227, 133] width 8 height 8
checkbox input "true"
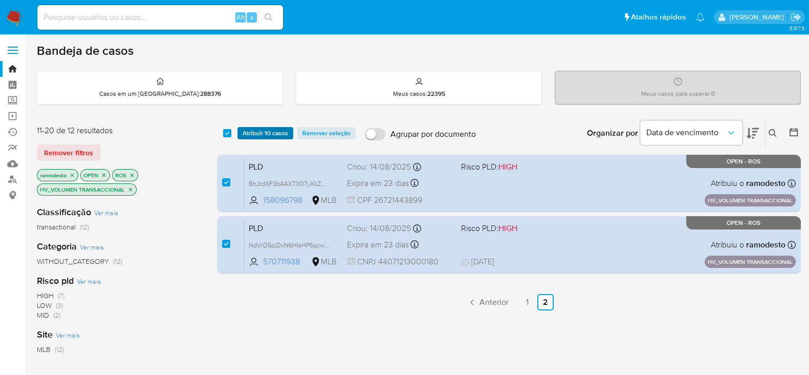
click at [266, 131] on span "Atribuir 10 casos" at bounding box center [266, 133] width 46 height 10
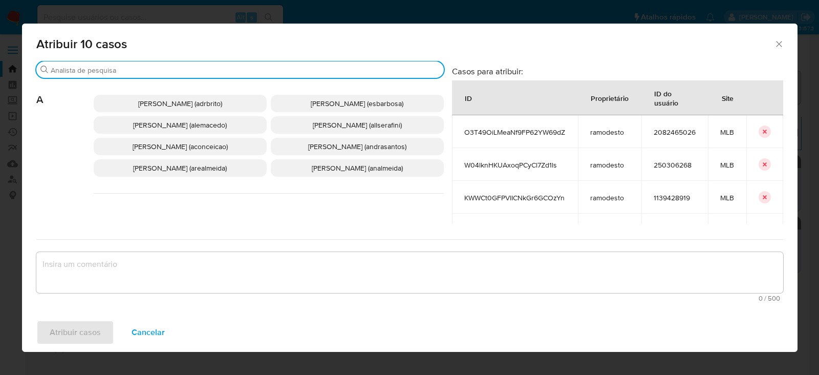
click at [120, 70] on input "Procurar" at bounding box center [245, 69] width 389 height 9
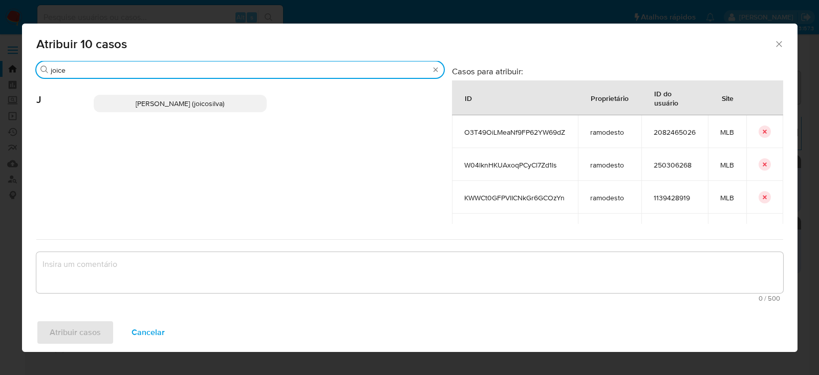
type input "joice"
click at [141, 106] on span "[PERSON_NAME] (joicosilva)" at bounding box center [180, 103] width 89 height 10
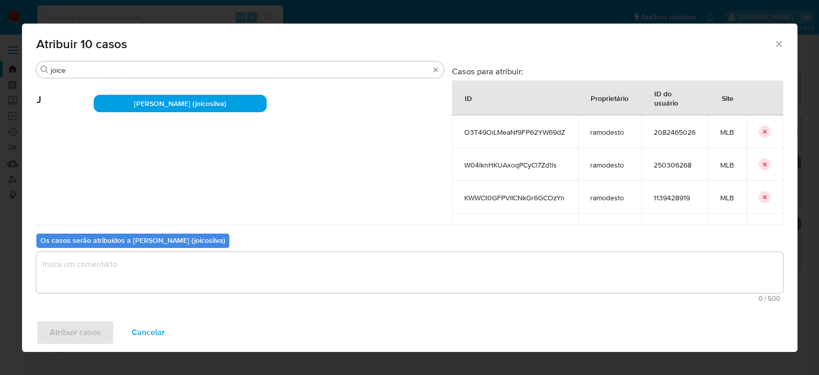
click at [135, 281] on textarea "assign-modal" at bounding box center [409, 272] width 747 height 41
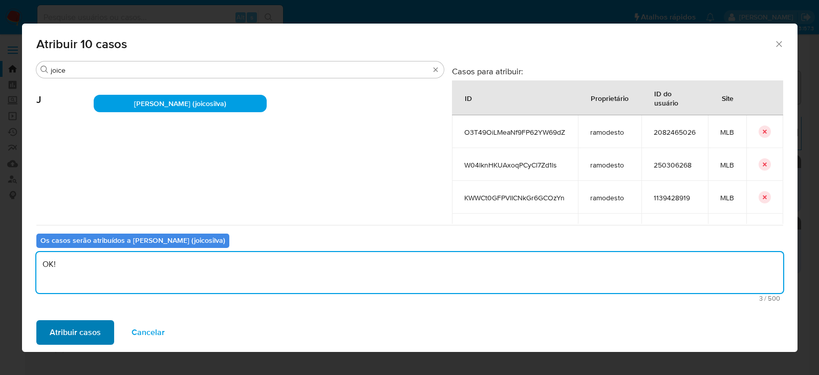
type textarea "OK!"
click at [48, 333] on button "Atribuir casos" at bounding box center [75, 332] width 78 height 25
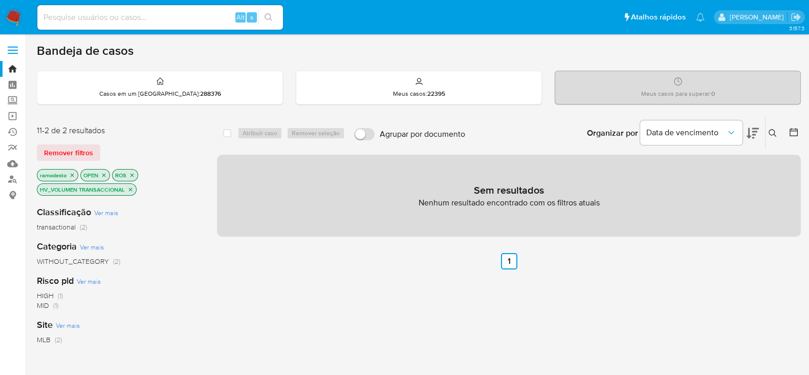
click at [133, 187] on icon "close-filter" at bounding box center [130, 189] width 6 height 6
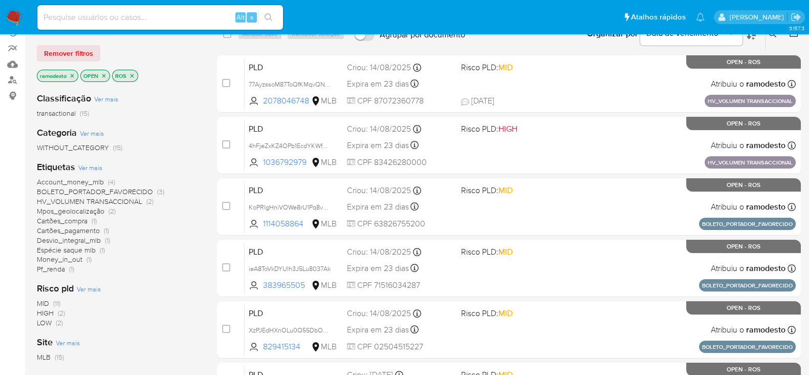
scroll to position [127, 0]
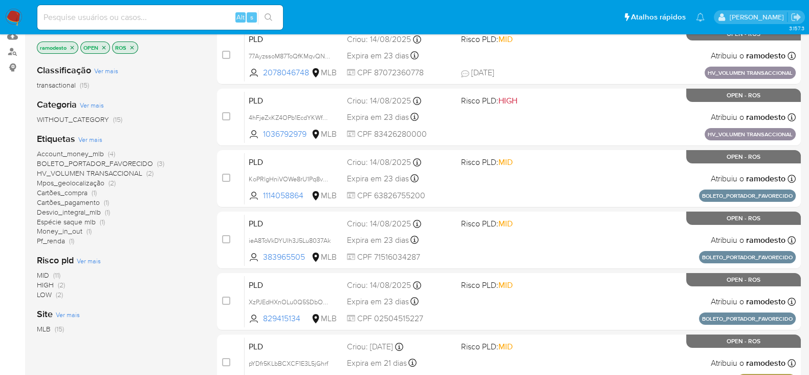
click at [95, 182] on span "Mpos_geolocalização" at bounding box center [71, 183] width 68 height 10
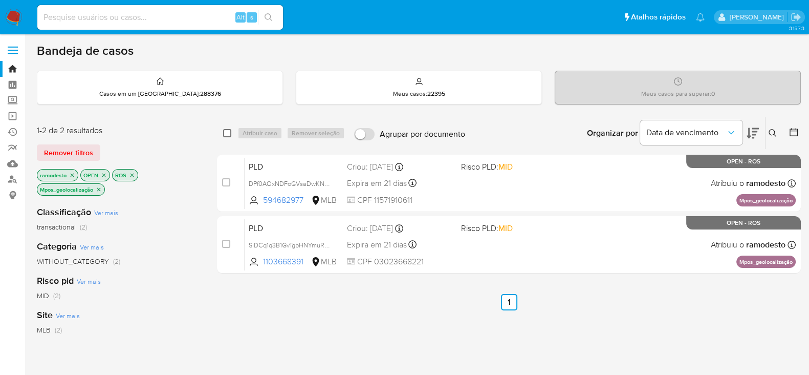
click at [229, 129] on input "checkbox" at bounding box center [227, 133] width 8 height 8
checkbox input "true"
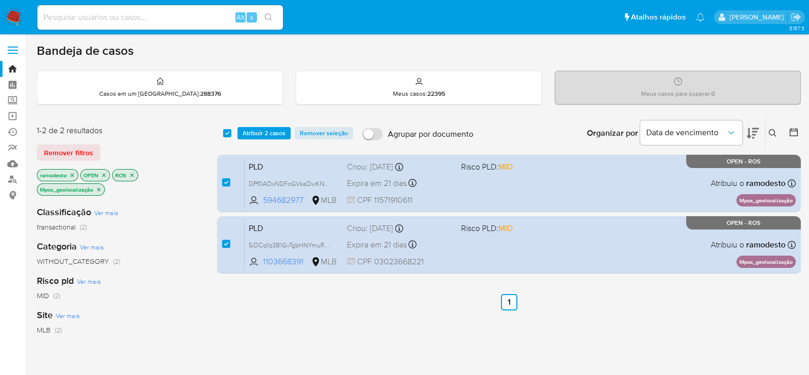
click at [101, 188] on icon "close-filter" at bounding box center [99, 189] width 6 height 6
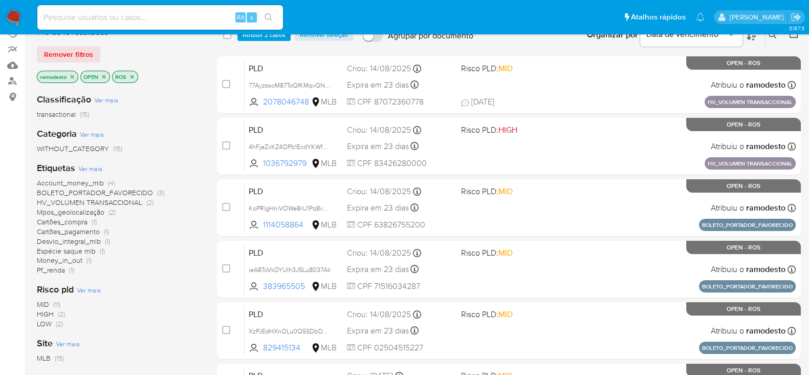
scroll to position [127, 0]
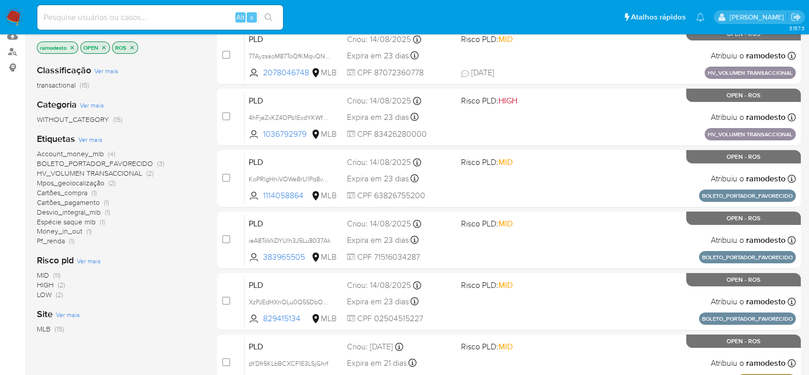
click at [67, 228] on span "Money_in_out" at bounding box center [60, 231] width 46 height 10
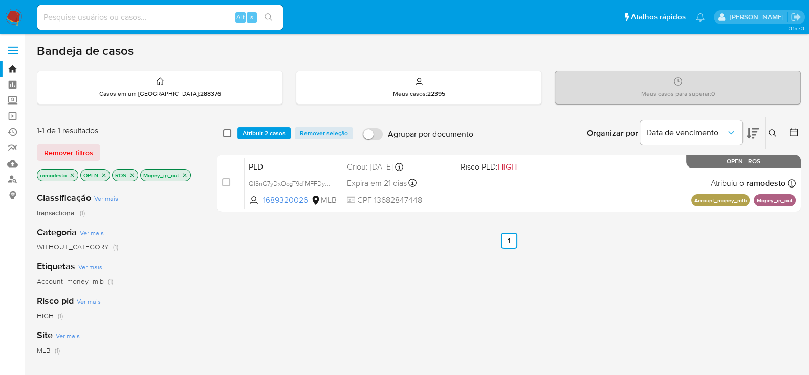
click at [224, 132] on input "checkbox" at bounding box center [227, 133] width 8 height 8
checkbox input "true"
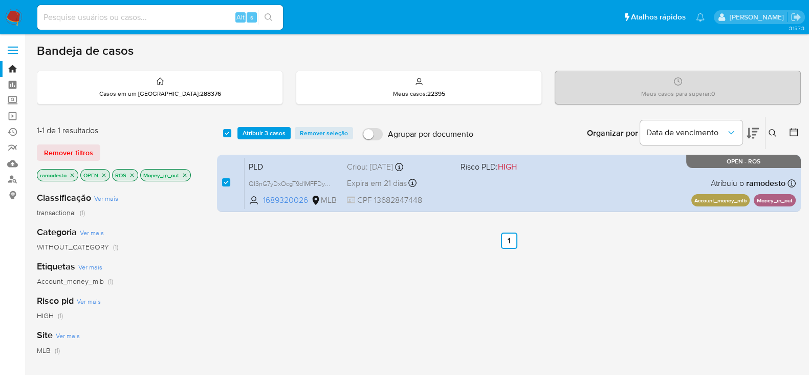
click at [184, 174] on icon "close-filter" at bounding box center [185, 175] width 4 height 4
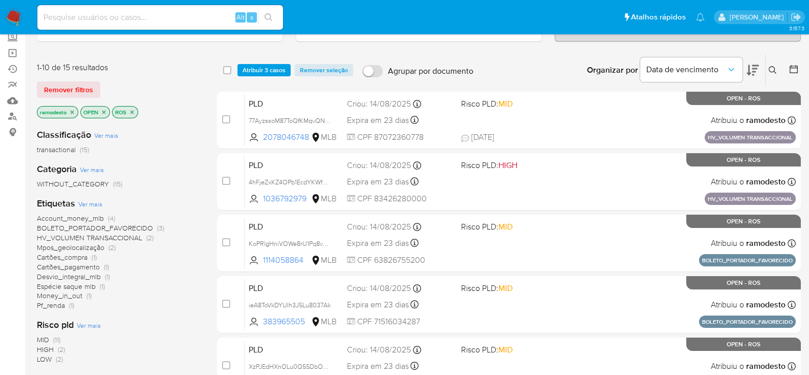
scroll to position [63, 0]
click at [87, 274] on span "Desvio_integral_mlb" at bounding box center [69, 276] width 64 height 10
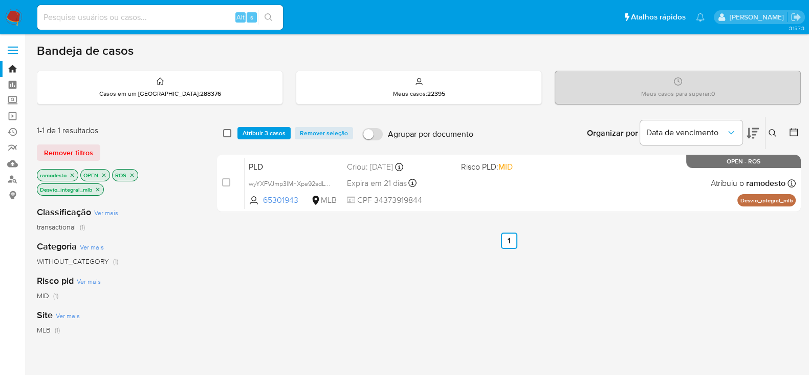
click at [225, 129] on input "checkbox" at bounding box center [227, 133] width 8 height 8
checkbox input "true"
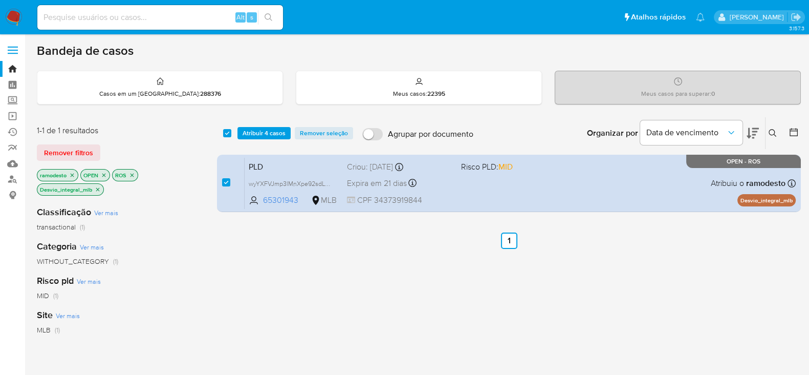
click at [98, 189] on icon "close-filter" at bounding box center [98, 189] width 4 height 4
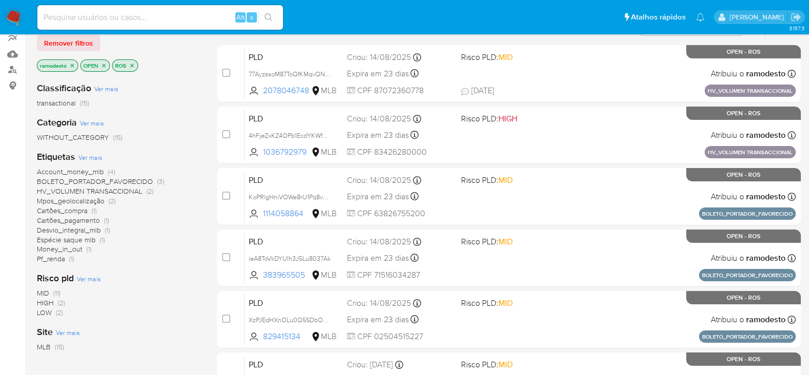
scroll to position [127, 0]
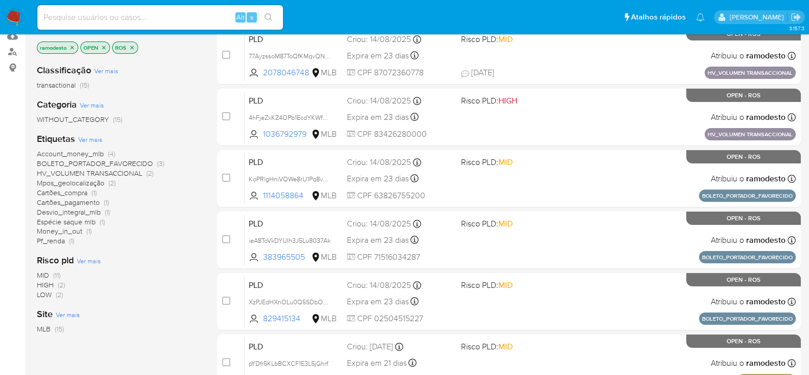
click at [97, 152] on span "Account_money_mlb" at bounding box center [70, 153] width 67 height 10
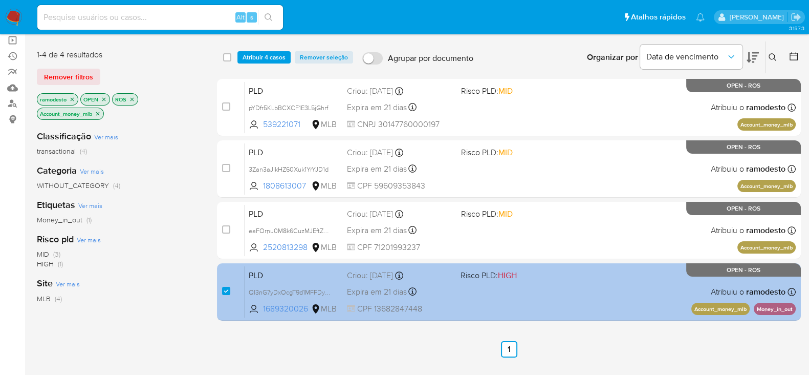
scroll to position [63, 0]
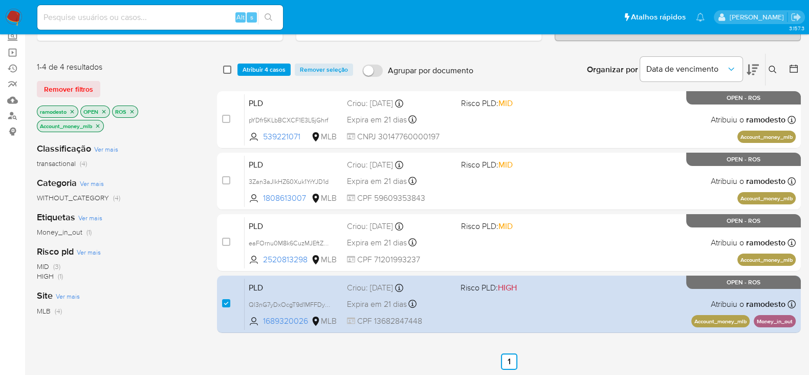
click at [229, 67] on input "checkbox" at bounding box center [227, 69] width 8 height 8
checkbox input "true"
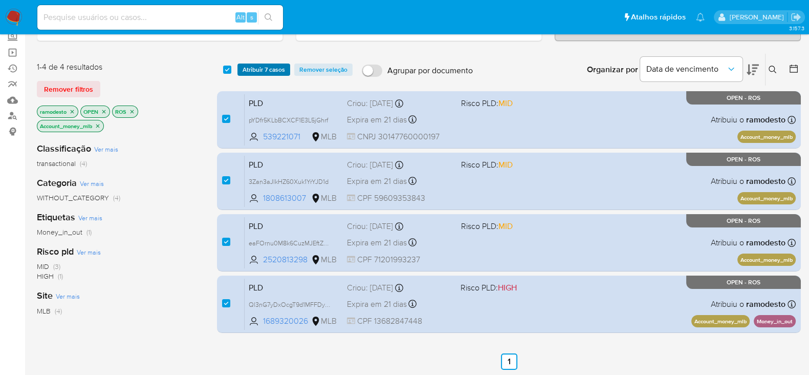
click at [258, 66] on span "Atribuir 7 casos" at bounding box center [264, 69] width 42 height 10
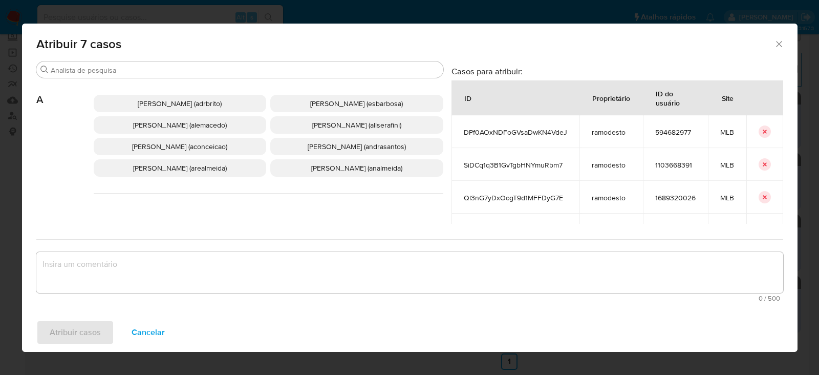
click at [205, 50] on div "Atribuir 7 casos" at bounding box center [409, 42] width 775 height 37
click at [191, 64] on div "Procurar" at bounding box center [239, 69] width 407 height 16
click at [187, 71] on input "Procurar" at bounding box center [245, 69] width 388 height 9
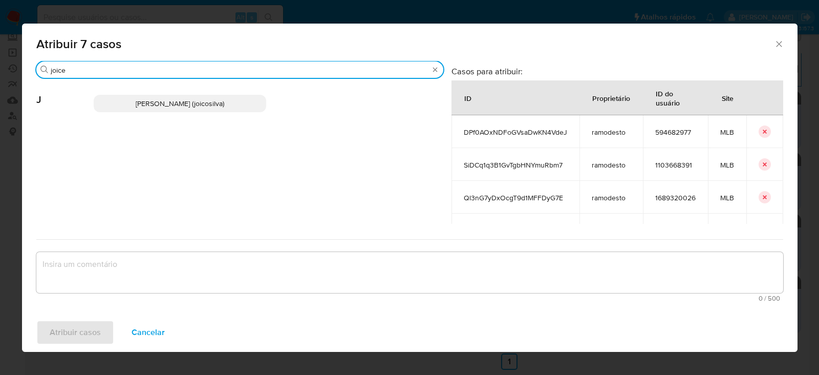
type input "joice"
click at [171, 104] on span "[PERSON_NAME] (joicosilva)" at bounding box center [180, 103] width 89 height 10
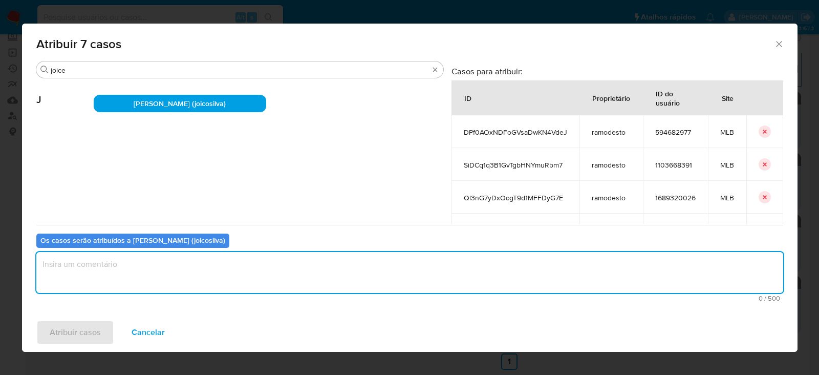
drag, startPoint x: 169, startPoint y: 262, endPoint x: 171, endPoint y: 279, distance: 17.6
click at [169, 269] on textarea "assign-modal" at bounding box center [409, 272] width 747 height 41
type textarea "OK!"
click at [79, 330] on span "Atribuir casos" at bounding box center [75, 332] width 51 height 23
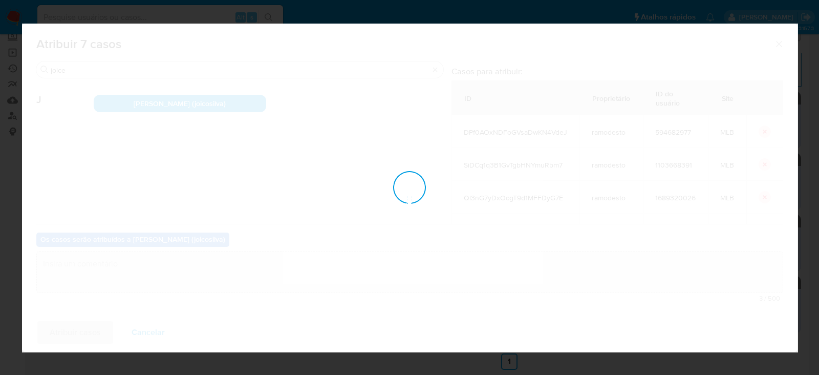
checkbox input "false"
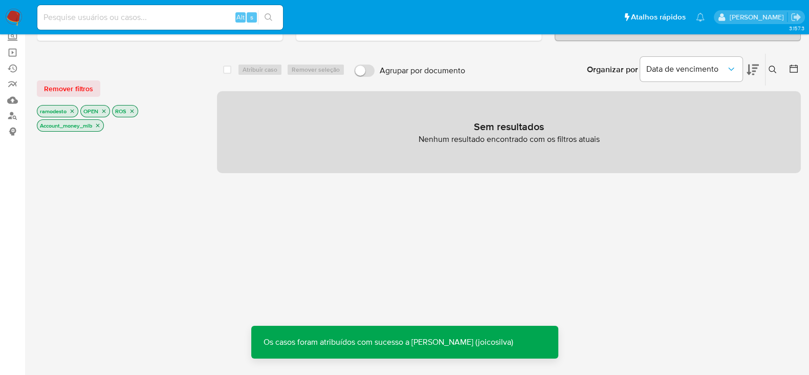
click at [100, 126] on icon "close-filter" at bounding box center [98, 125] width 6 height 6
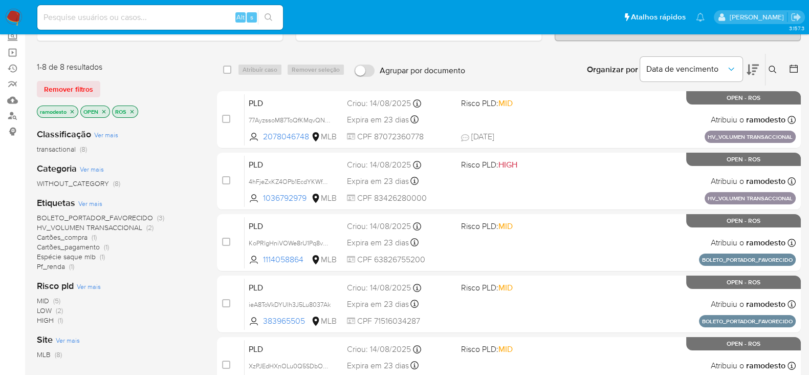
click at [73, 111] on icon "close-filter" at bounding box center [72, 111] width 6 height 6
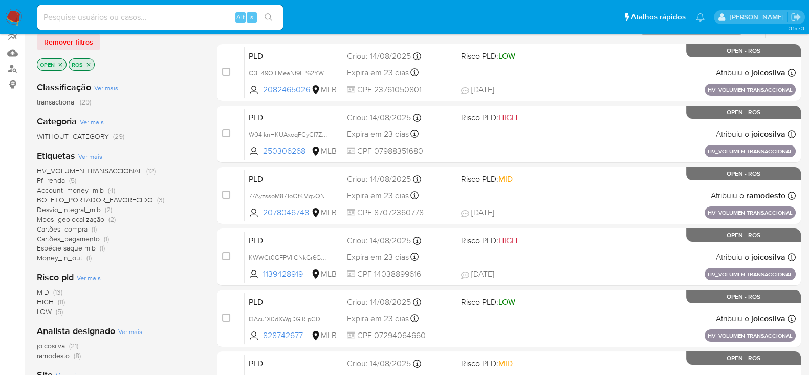
scroll to position [192, 0]
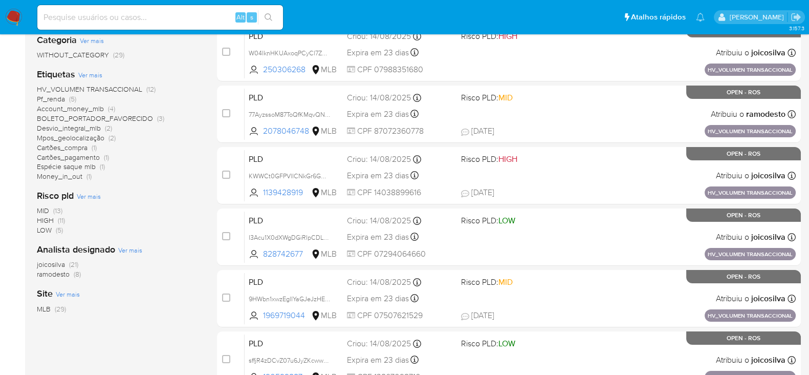
click at [56, 273] on span "ramodesto" at bounding box center [53, 274] width 33 height 10
